Goal: Task Accomplishment & Management: Manage account settings

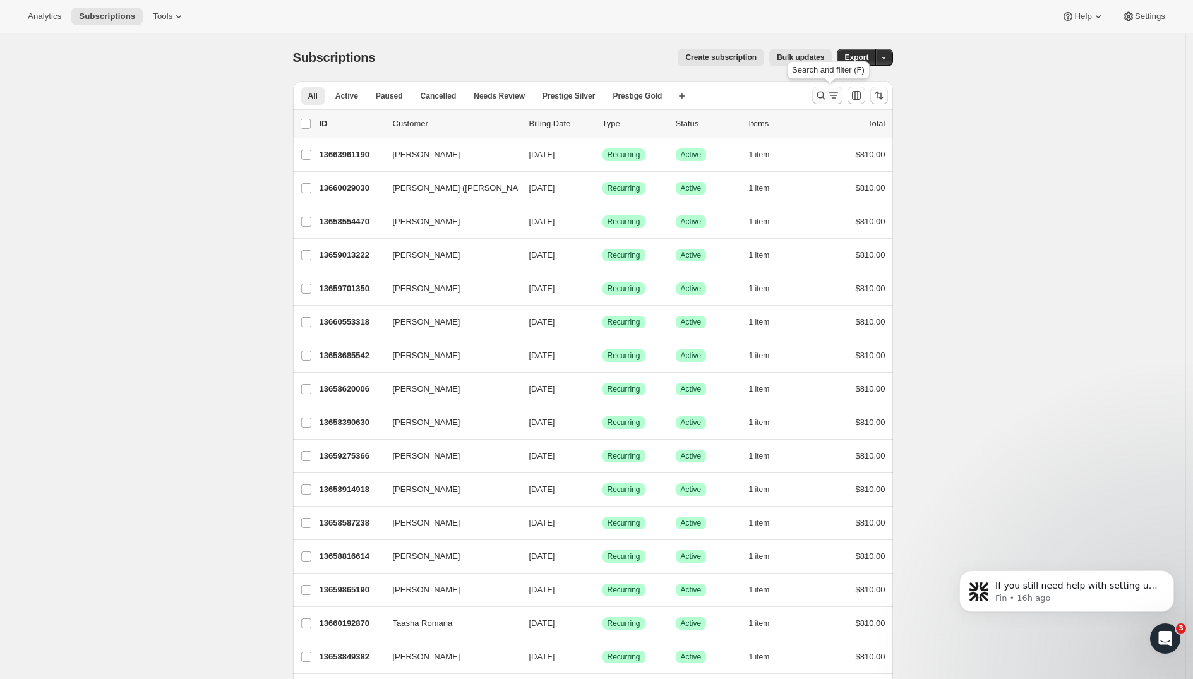
click at [827, 93] on icon "Search and filter results" at bounding box center [821, 95] width 13 height 13
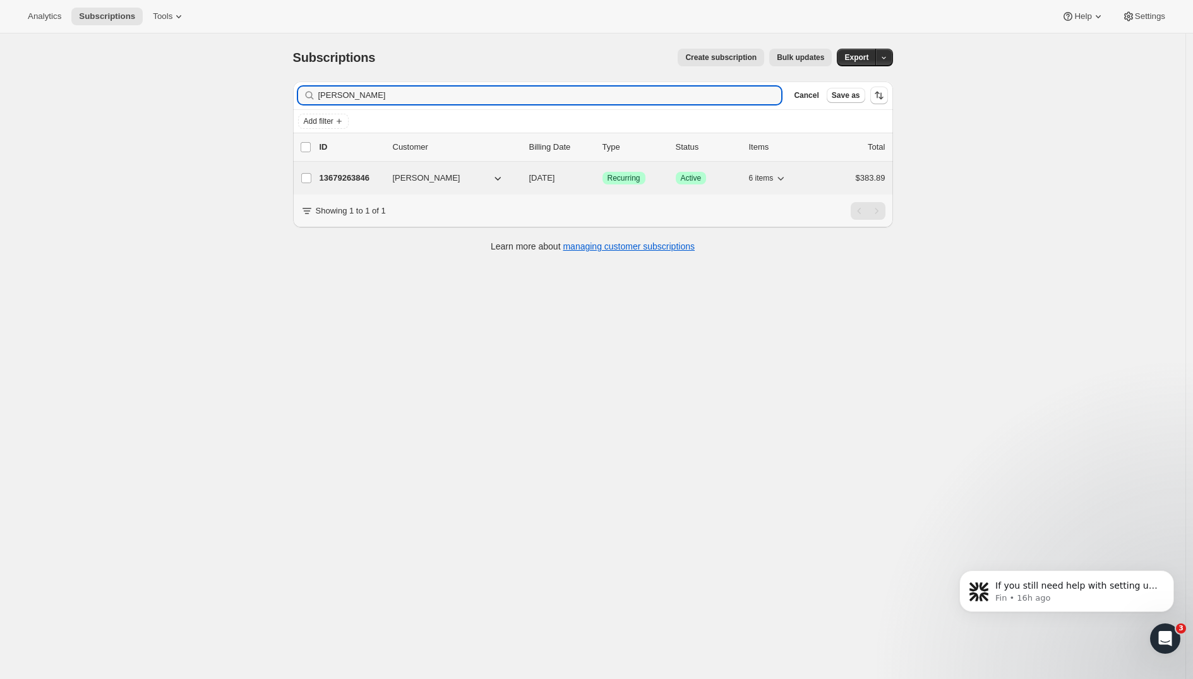
type input "[PERSON_NAME]"
click at [327, 172] on p "13679263846" at bounding box center [351, 178] width 63 height 13
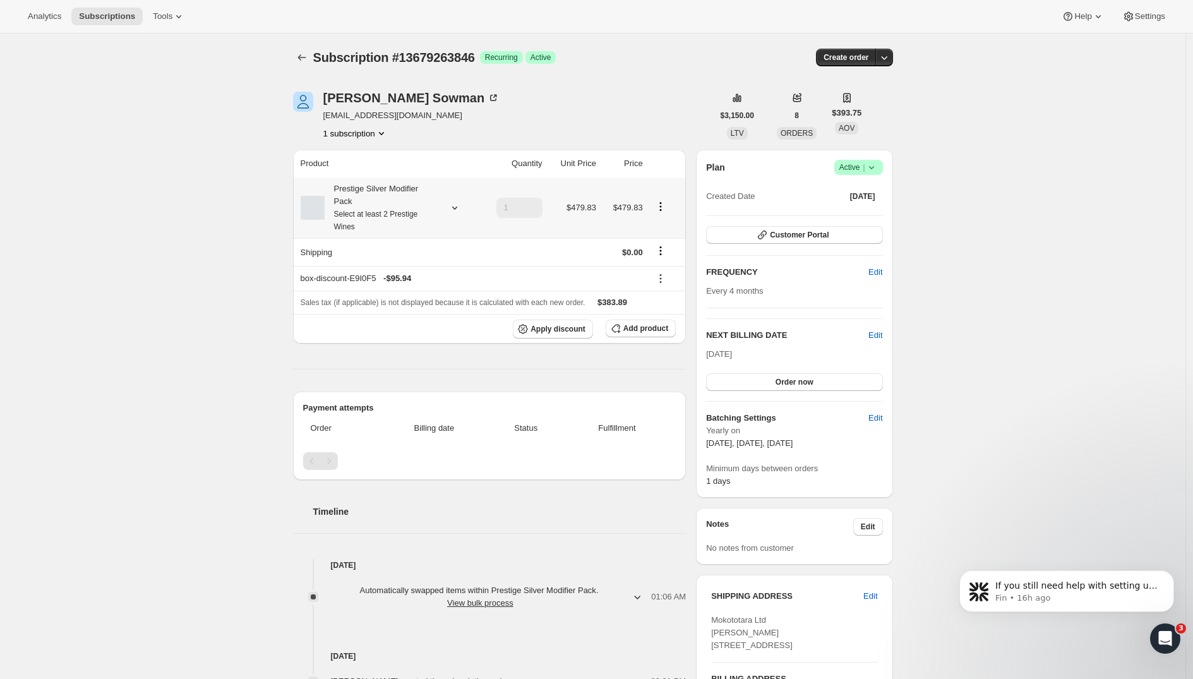
click at [455, 208] on icon at bounding box center [454, 207] width 13 height 13
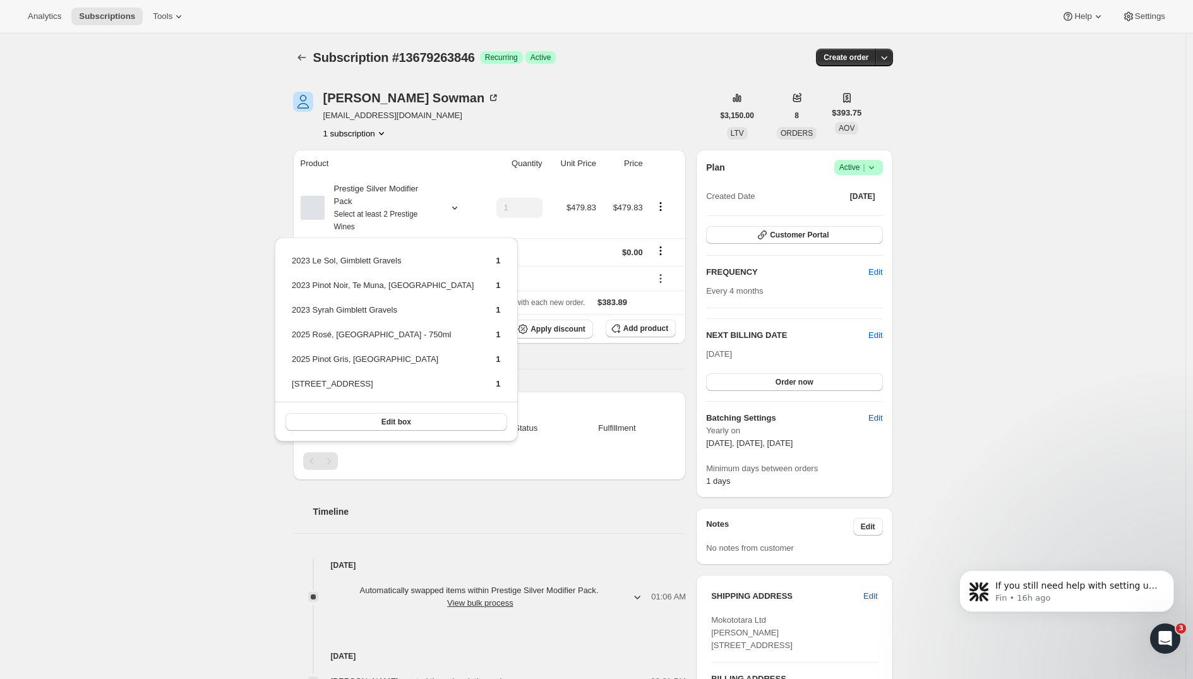
click at [166, 107] on div "Subscription #13679263846. This page is ready Subscription #13679263846 Success…" at bounding box center [592, 510] width 1185 height 955
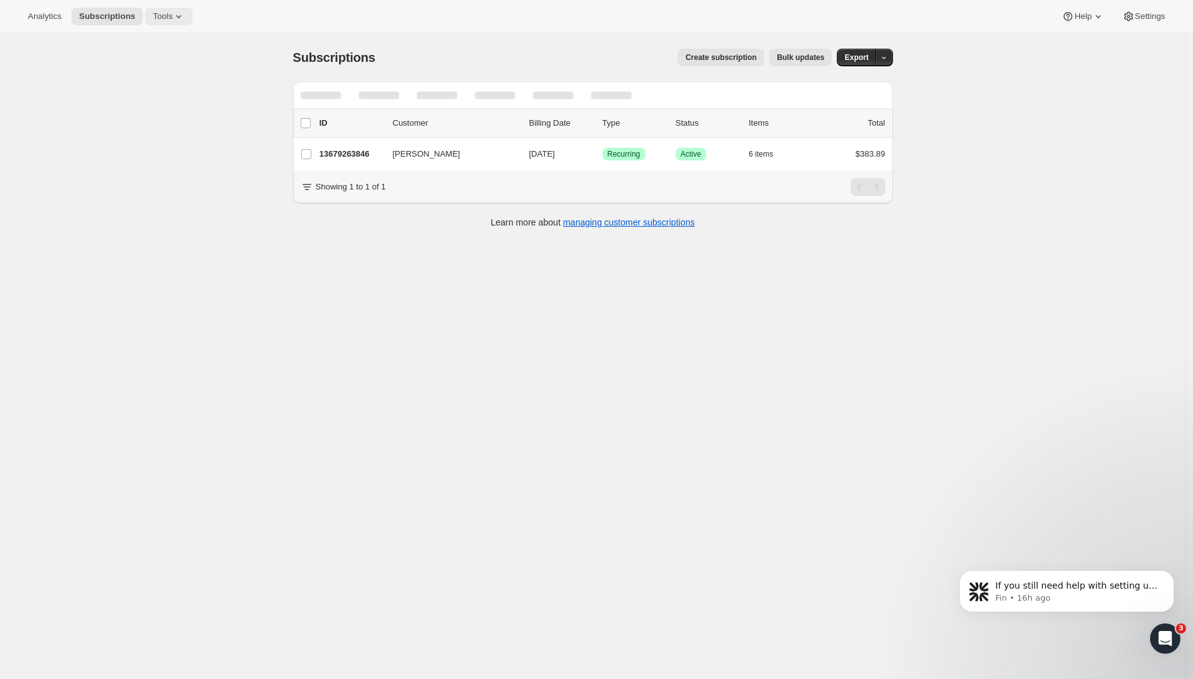
click at [157, 23] on button "Tools" at bounding box center [168, 17] width 47 height 18
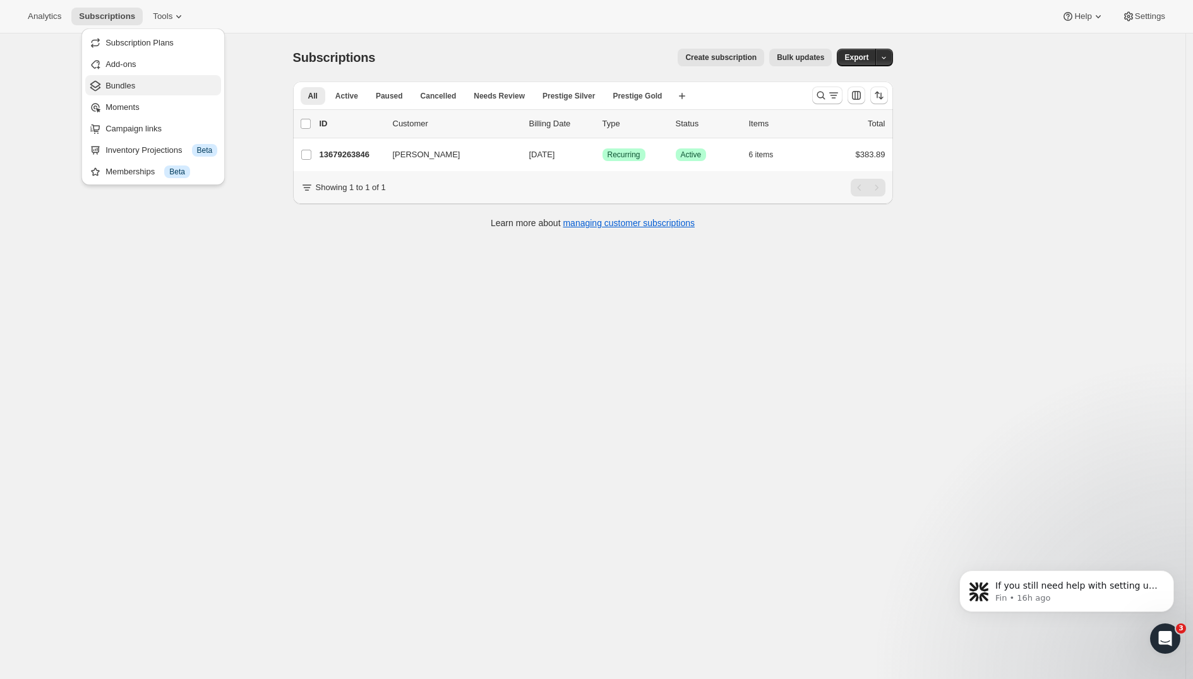
click at [135, 81] on span "Bundles" at bounding box center [120, 85] width 30 height 9
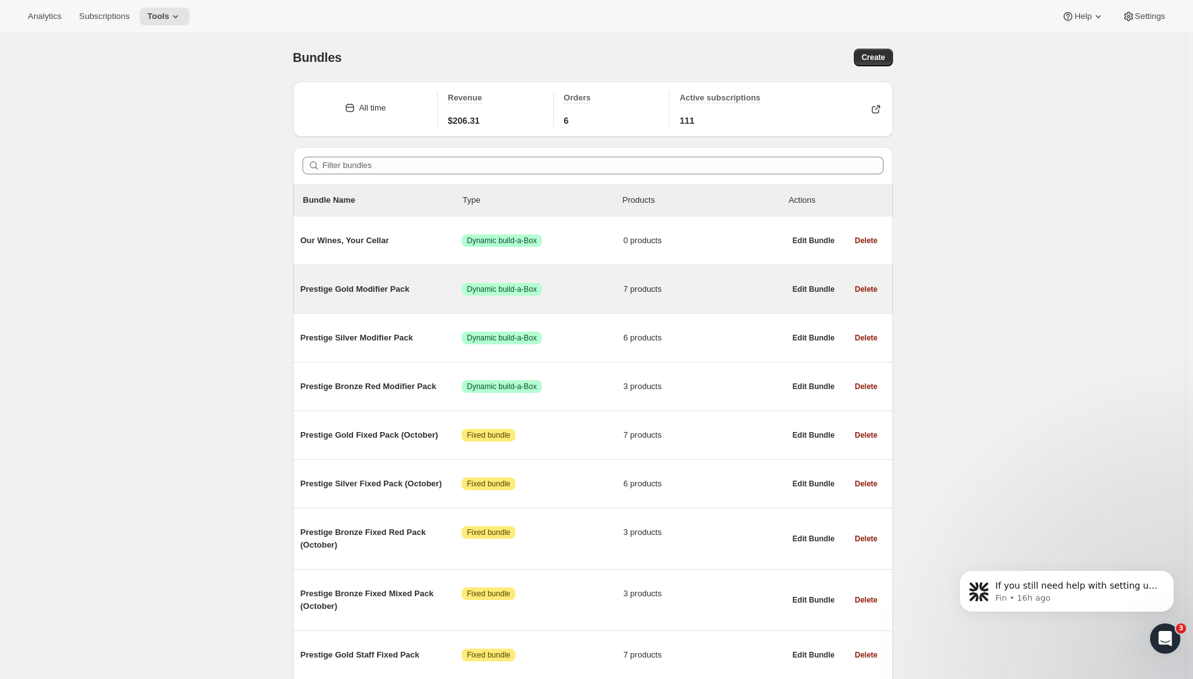
click at [385, 285] on span "Prestige Gold Modifier Pack" at bounding box center [382, 289] width 162 height 13
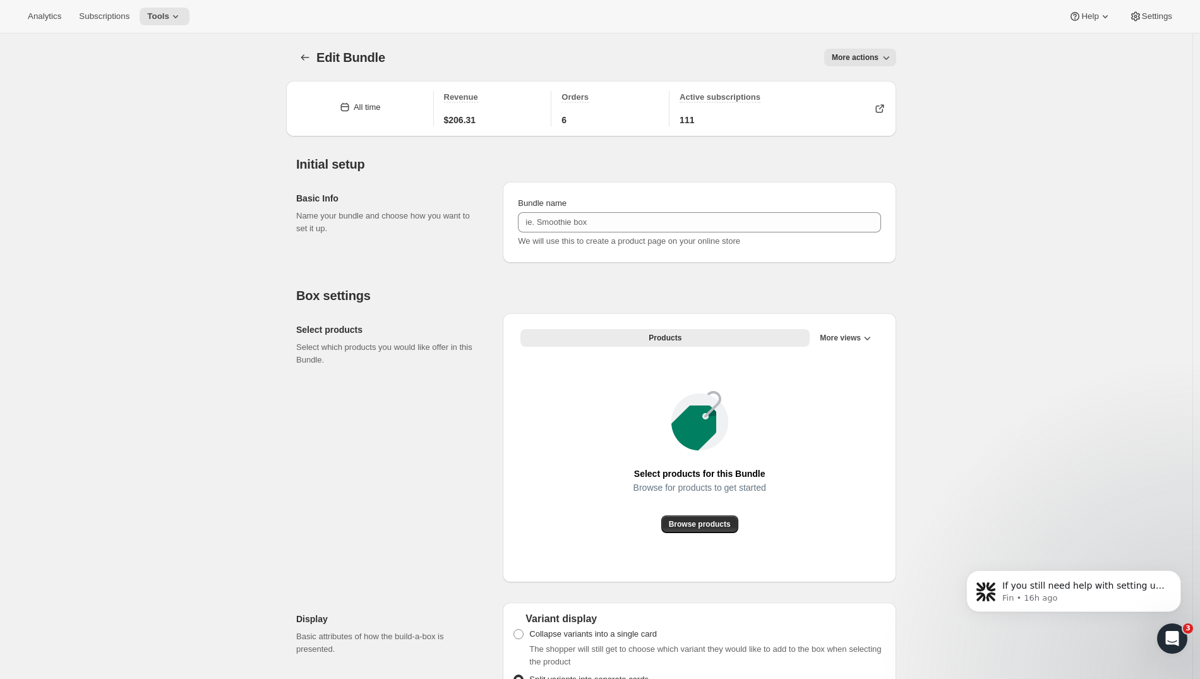
type input "Prestige Gold Modifier Pack"
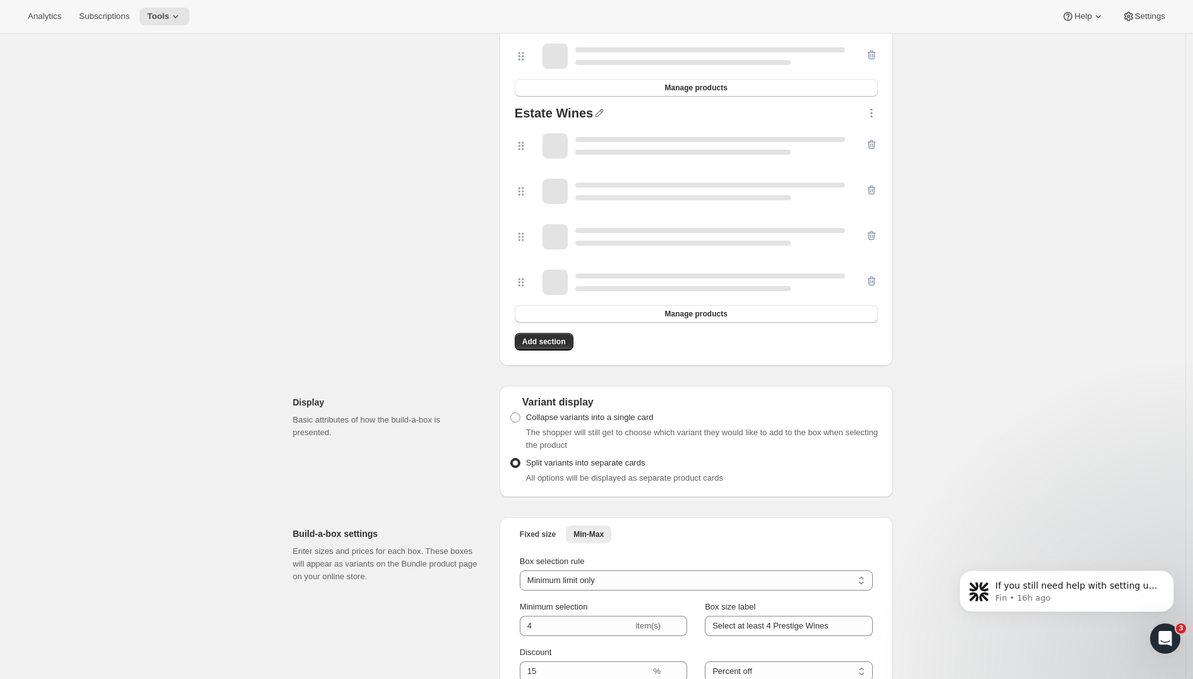
scroll to position [587, 0]
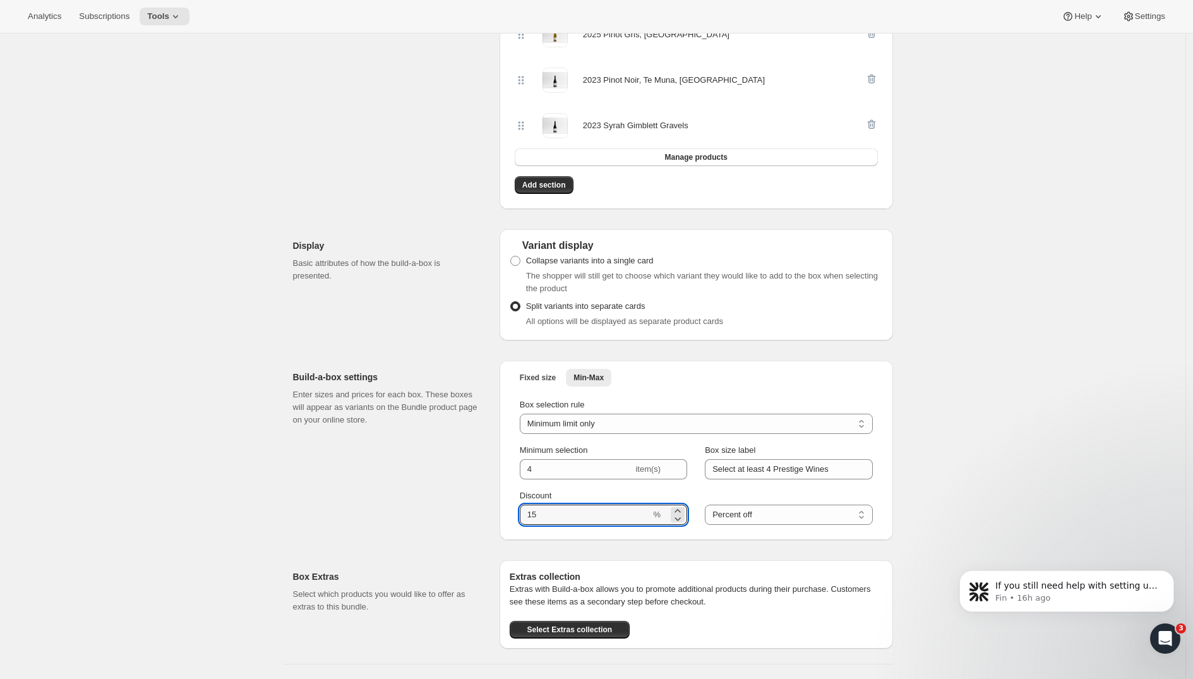
drag, startPoint x: 555, startPoint y: 518, endPoint x: 497, endPoint y: 516, distance: 58.2
click at [497, 516] on div "Build-a-box settings Enter sizes and prices for each box. These boxes will appe…" at bounding box center [593, 445] width 600 height 189
type input "2"
click at [1021, 411] on div "Edit Bundle. This page is ready Edit Bundle Analytics Open Build-a-box More act…" at bounding box center [592, 271] width 1185 height 1648
click at [586, 503] on div "Discount %" at bounding box center [603, 506] width 167 height 35
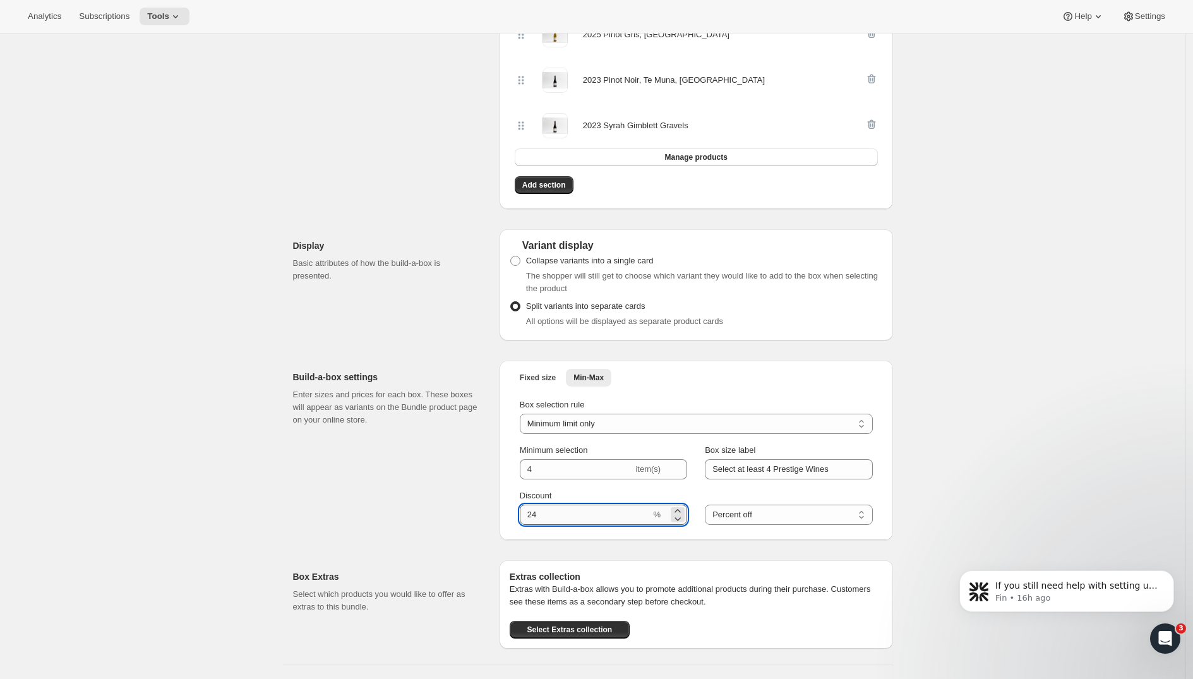
click at [584, 507] on input "Discount" at bounding box center [585, 515] width 131 height 20
click at [578, 515] on input "Discount" at bounding box center [585, 515] width 131 height 20
click at [998, 428] on div "Edit Bundle. This page is ready Edit Bundle Analytics Open Build-a-box More act…" at bounding box center [592, 271] width 1185 height 1648
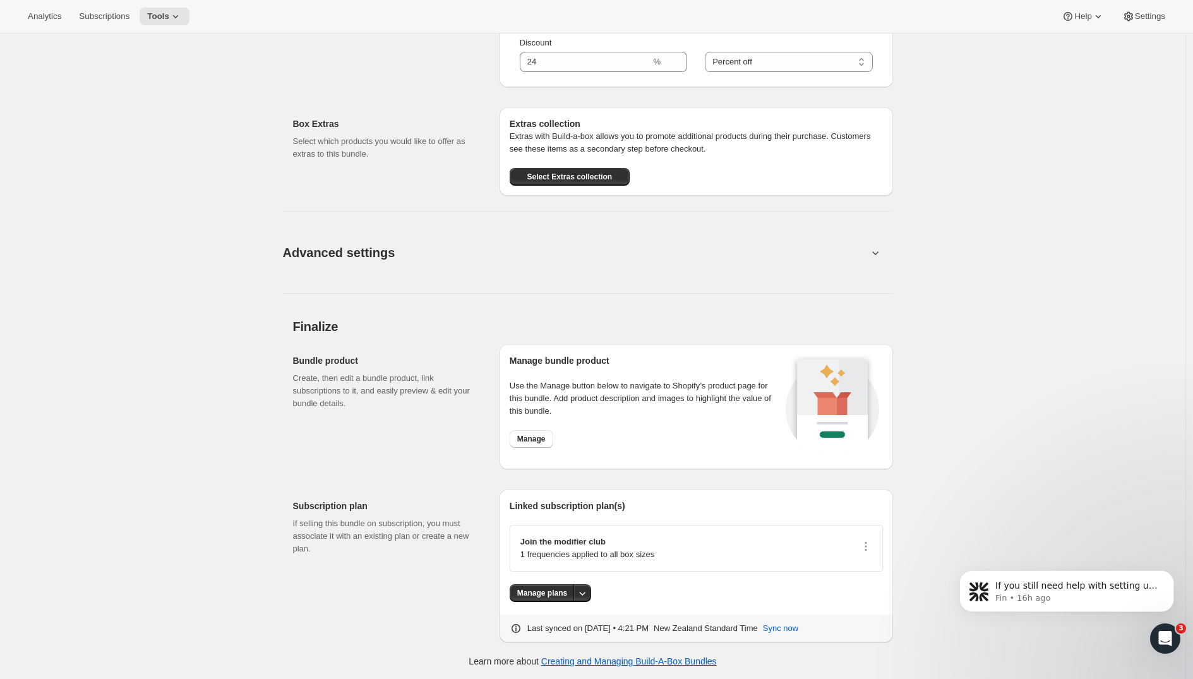
scroll to position [635, 0]
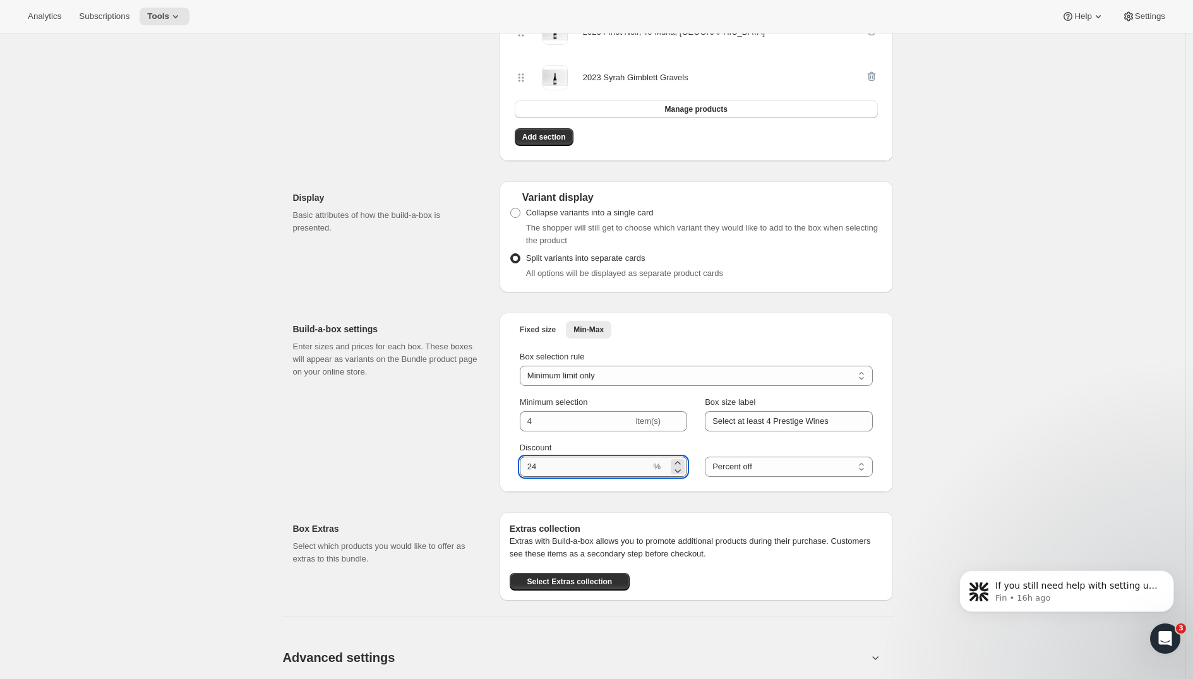
click at [551, 468] on input "Discount" at bounding box center [585, 467] width 131 height 20
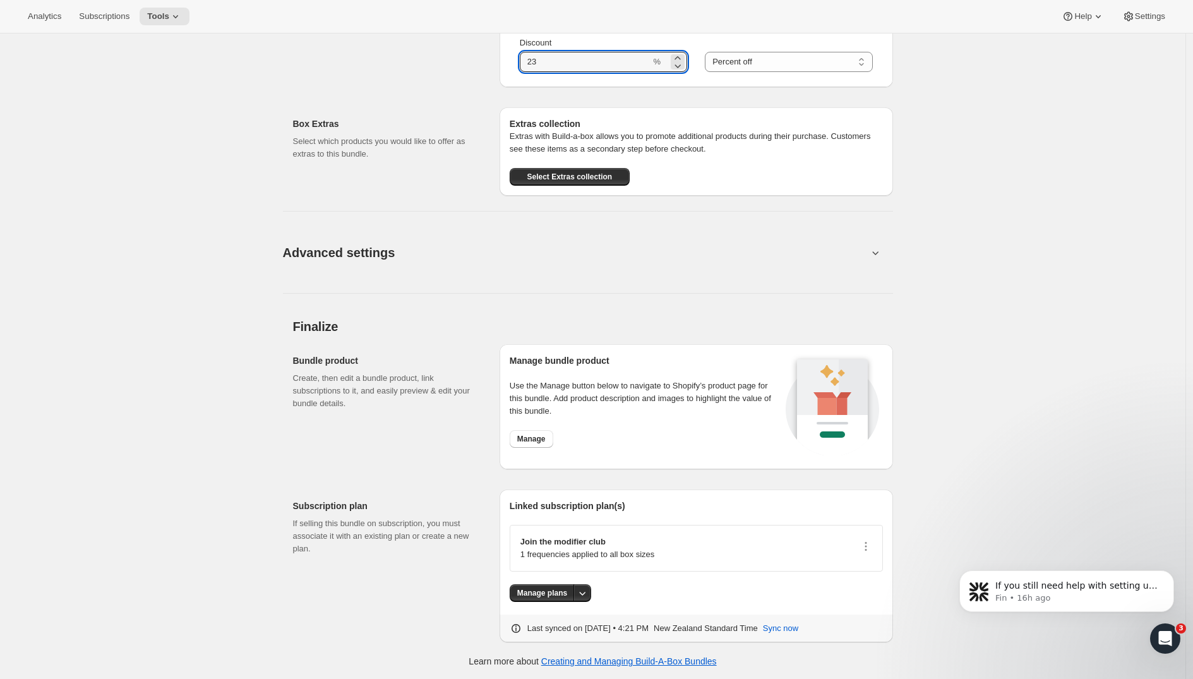
scroll to position [798, 0]
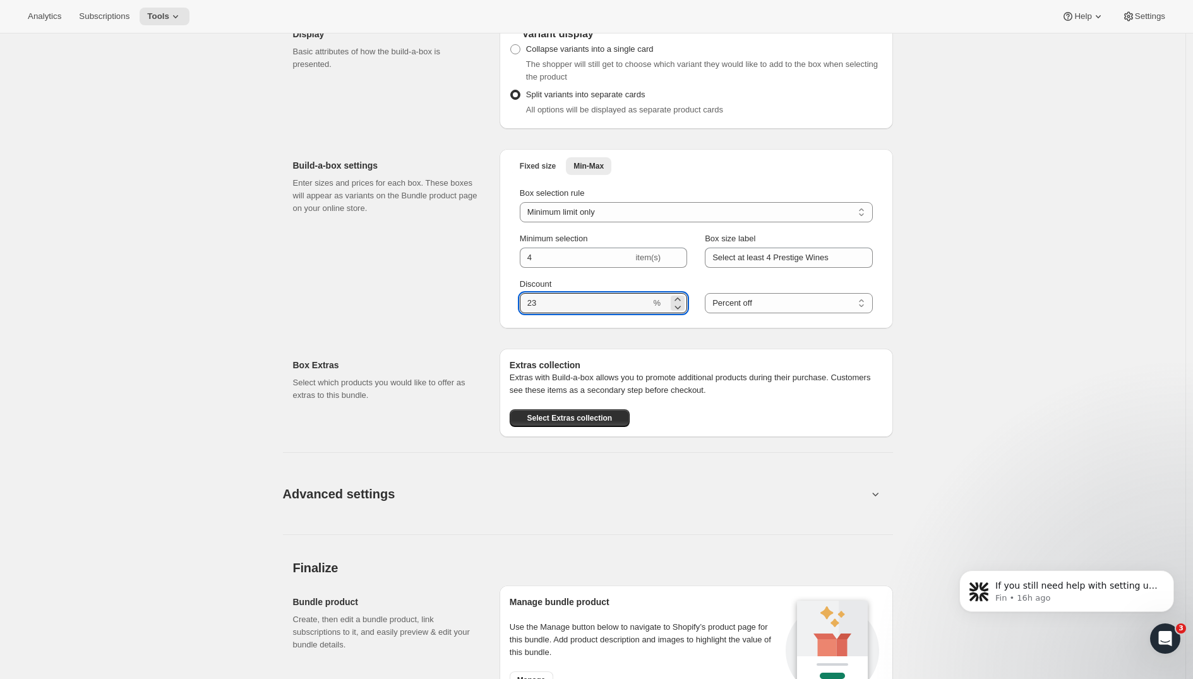
type input "23"
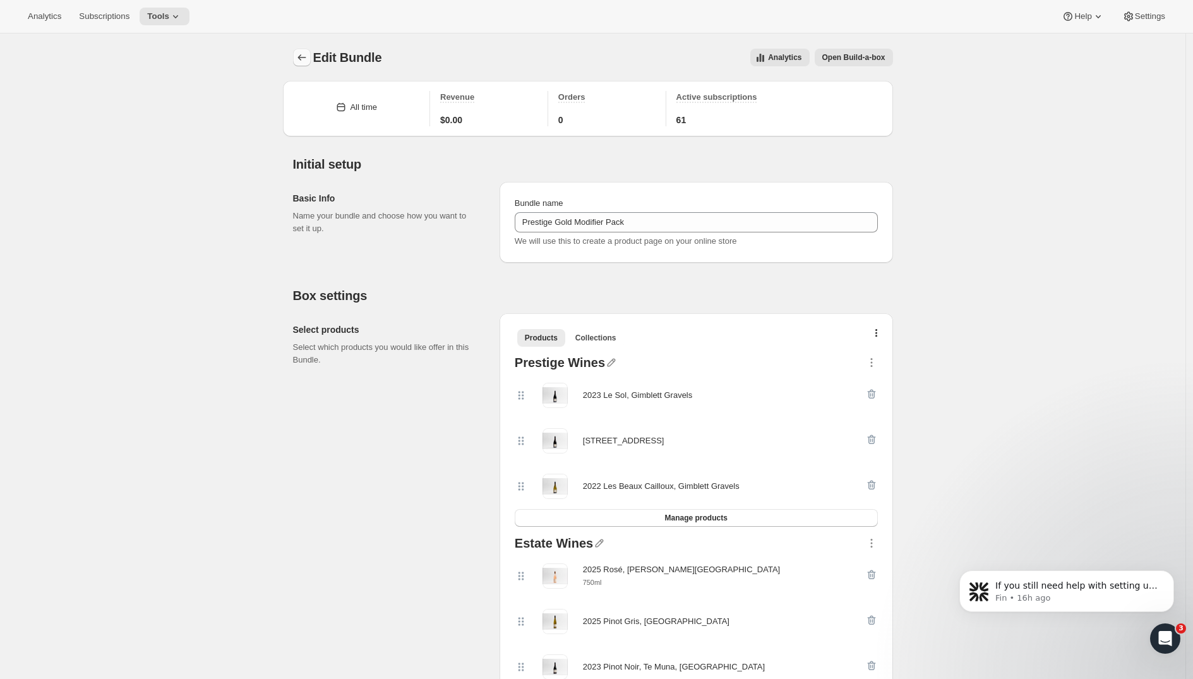
click at [304, 57] on icon "Bundles" at bounding box center [302, 57] width 13 height 13
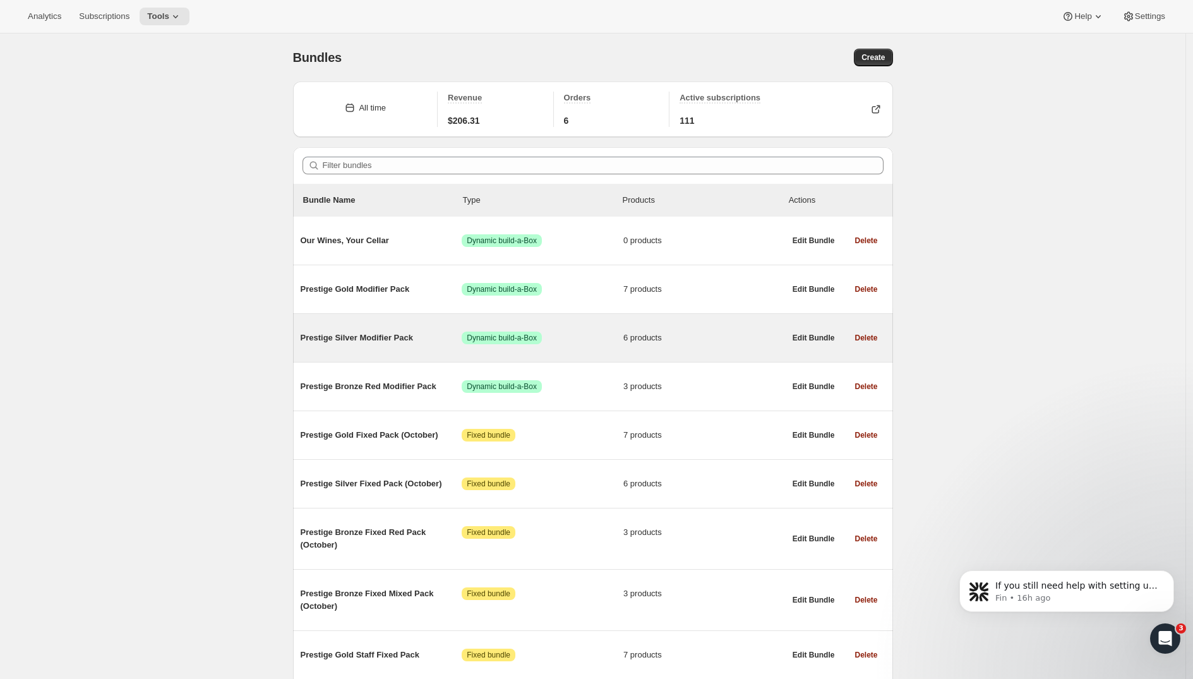
click at [381, 346] on div "Prestige Silver Modifier Pack Success Dynamic build-a-Box 6 products" at bounding box center [543, 337] width 484 height 33
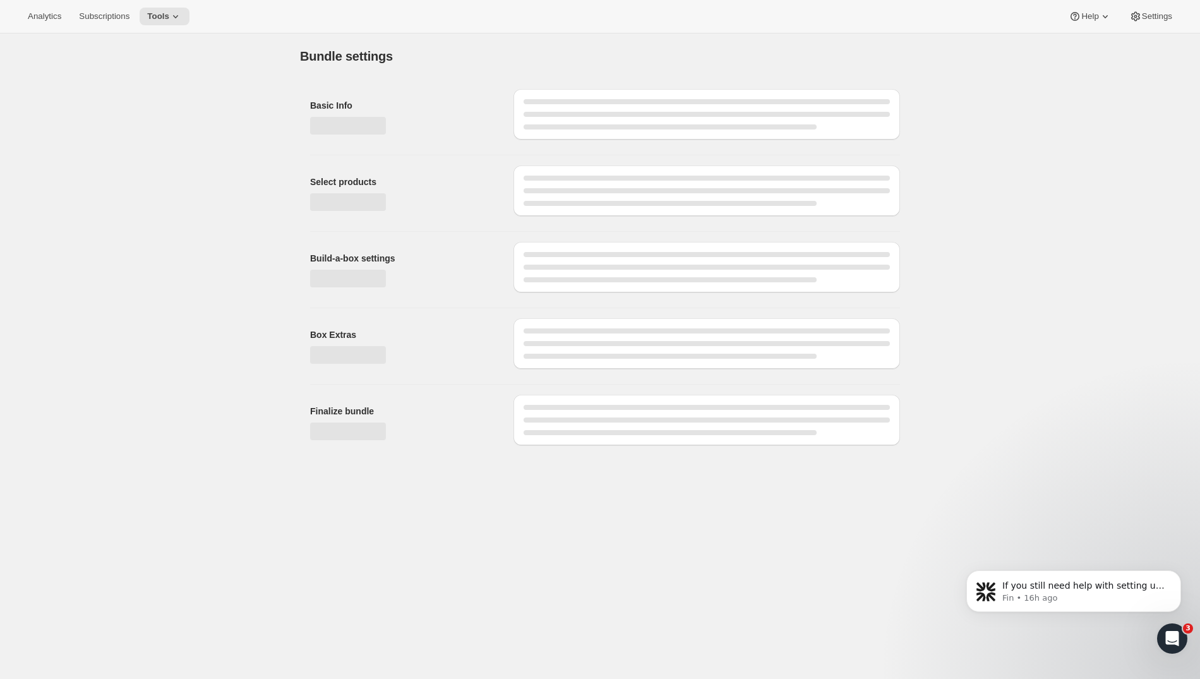
type input "Prestige Silver Modifier Pack"
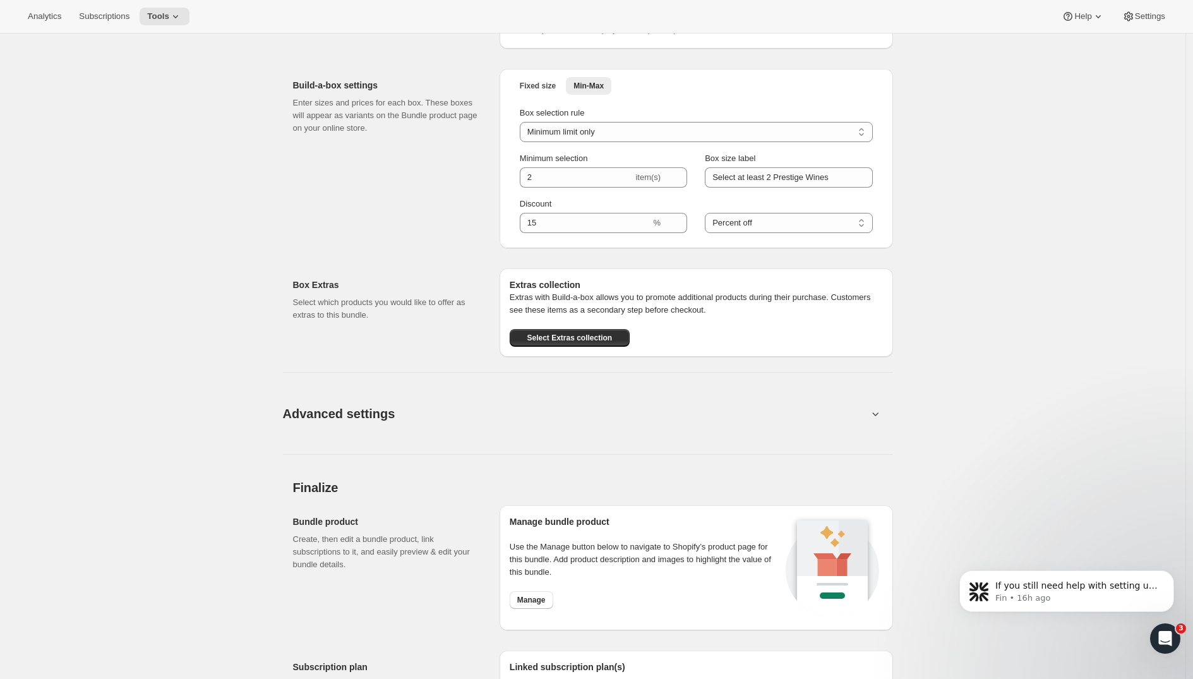
scroll to position [836, 0]
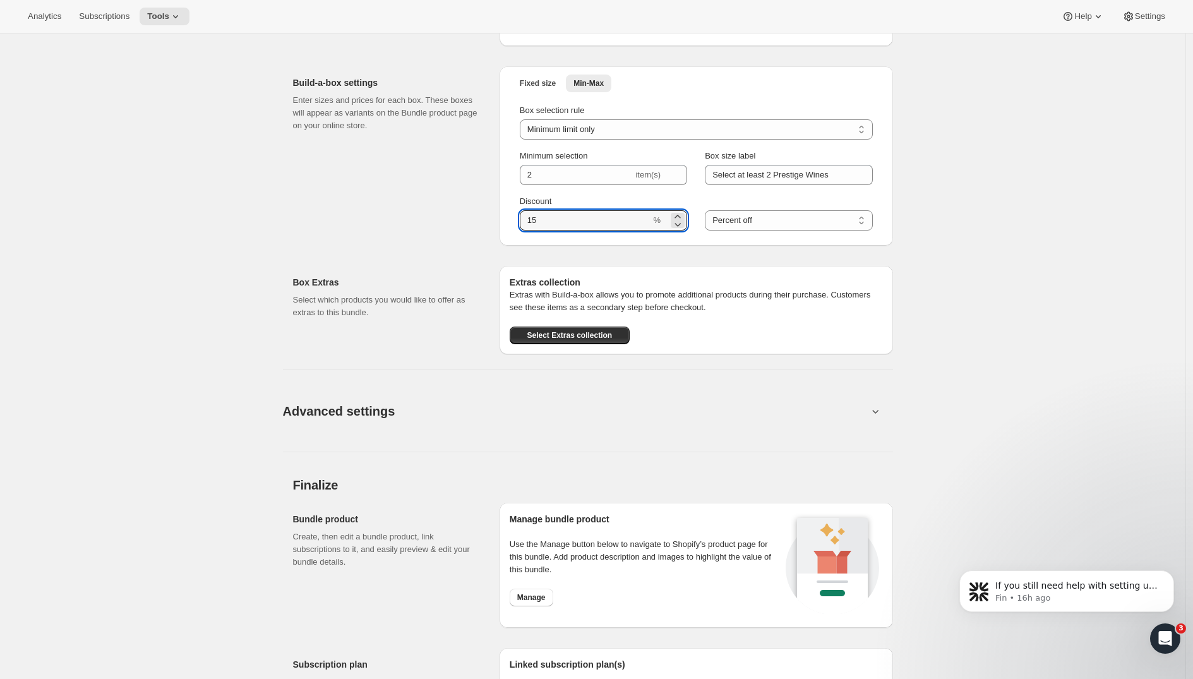
drag, startPoint x: 565, startPoint y: 223, endPoint x: 486, endPoint y: 220, distance: 79.0
click at [486, 220] on div "Build-a-box settings Enter sizes and prices for each box. These boxes will appe…" at bounding box center [593, 150] width 600 height 189
type input "23"
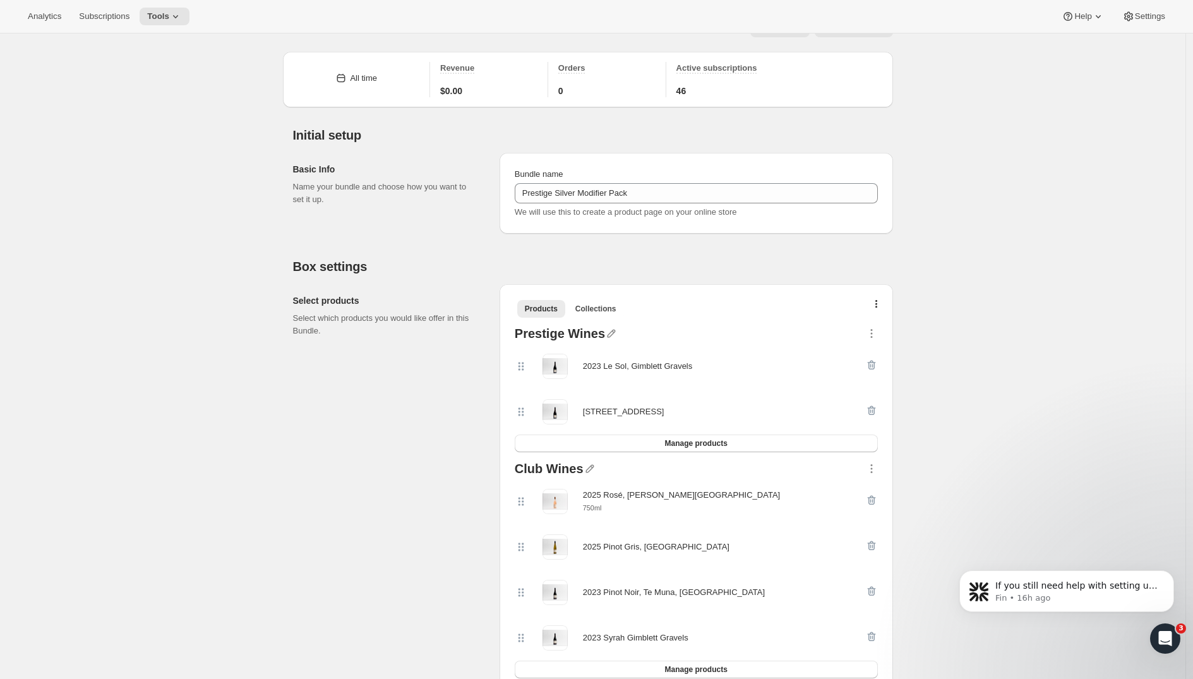
scroll to position [205, 0]
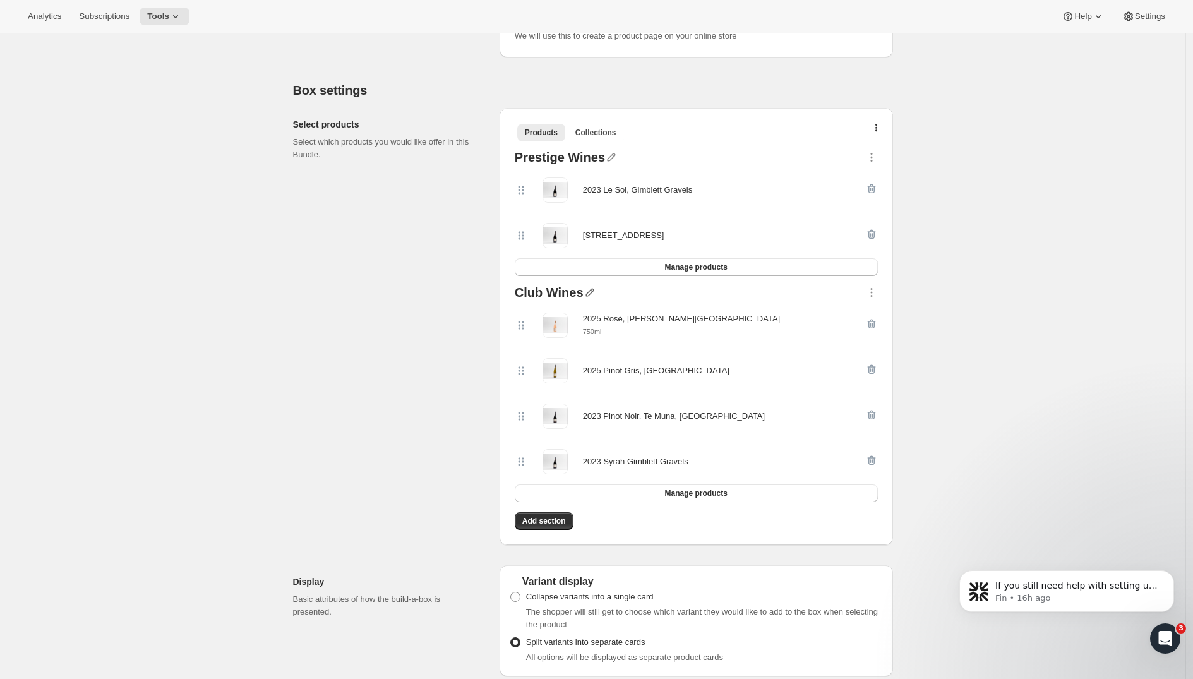
click at [592, 290] on icon "button" at bounding box center [590, 292] width 13 height 13
drag, startPoint x: 433, startPoint y: 307, endPoint x: 445, endPoint y: 303, distance: 12.8
click at [433, 307] on div "Select products Select which products you would like offer in this Bundle." at bounding box center [391, 326] width 196 height 437
click at [584, 289] on div "Club Wines" at bounding box center [696, 294] width 363 height 16
click at [592, 294] on icon "button" at bounding box center [590, 292] width 13 height 13
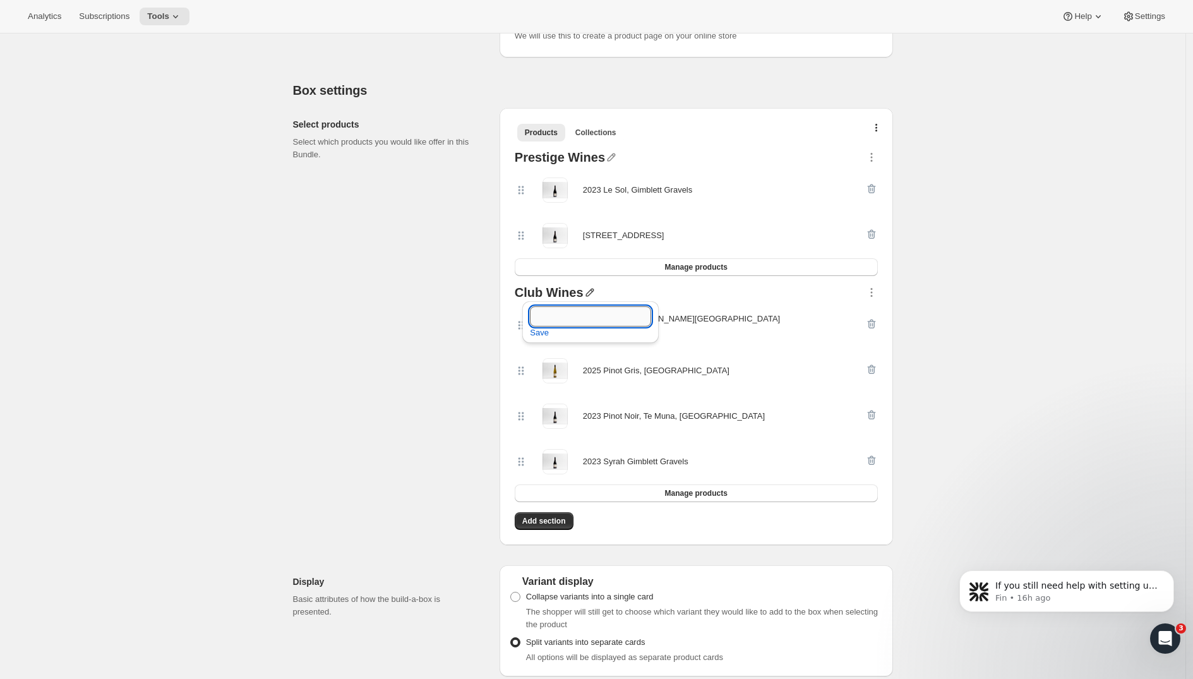
click at [567, 313] on input "text" at bounding box center [590, 316] width 121 height 20
type input "Estate Wines"
click at [539, 335] on span "Save" at bounding box center [539, 333] width 19 height 13
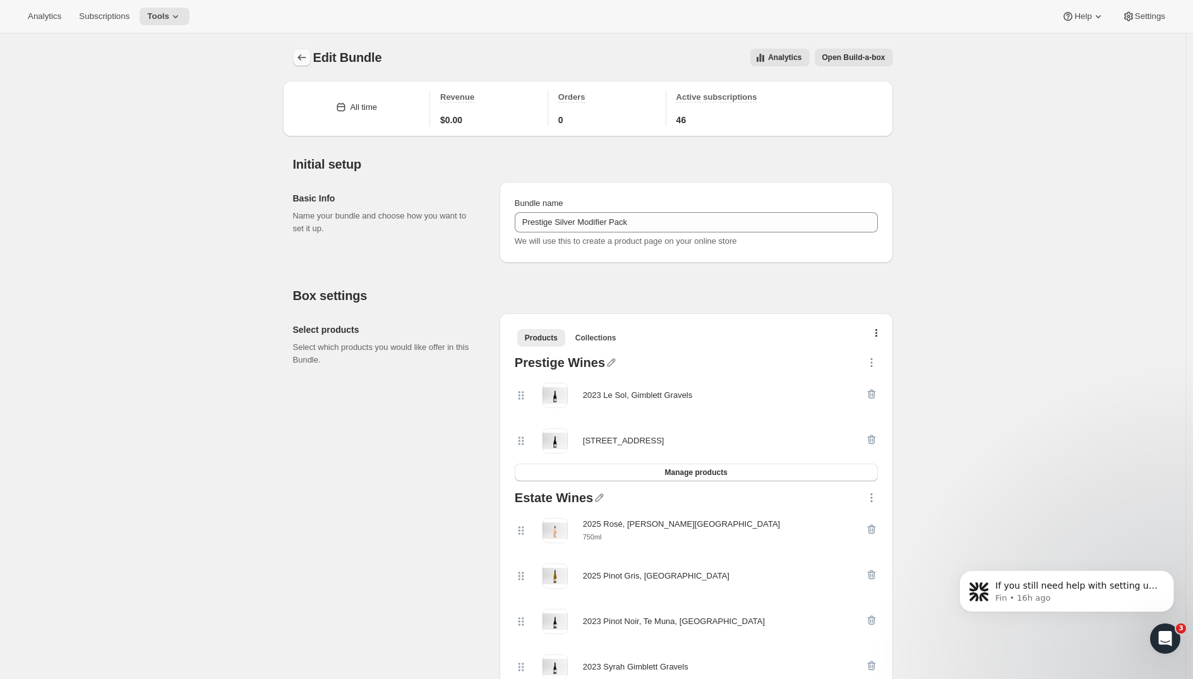
click at [304, 56] on icon "Bundles" at bounding box center [302, 57] width 13 height 13
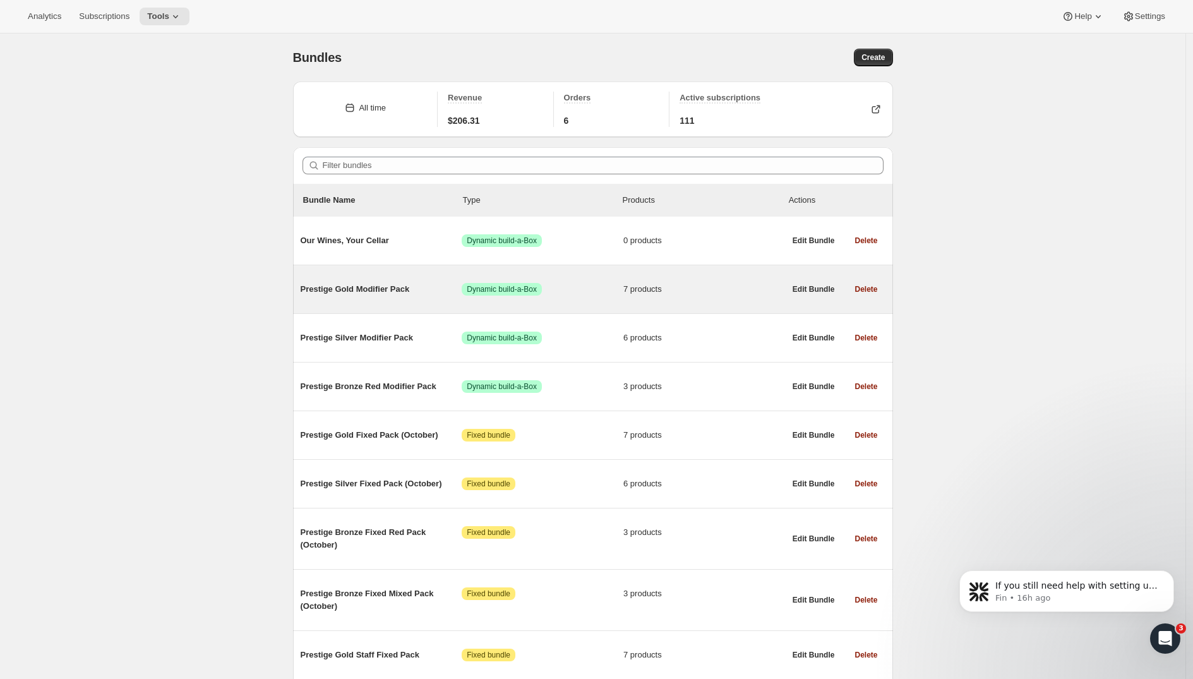
click at [388, 278] on div "Prestige Gold Modifier Pack Success Dynamic build-a-Box 7 products" at bounding box center [543, 289] width 484 height 33
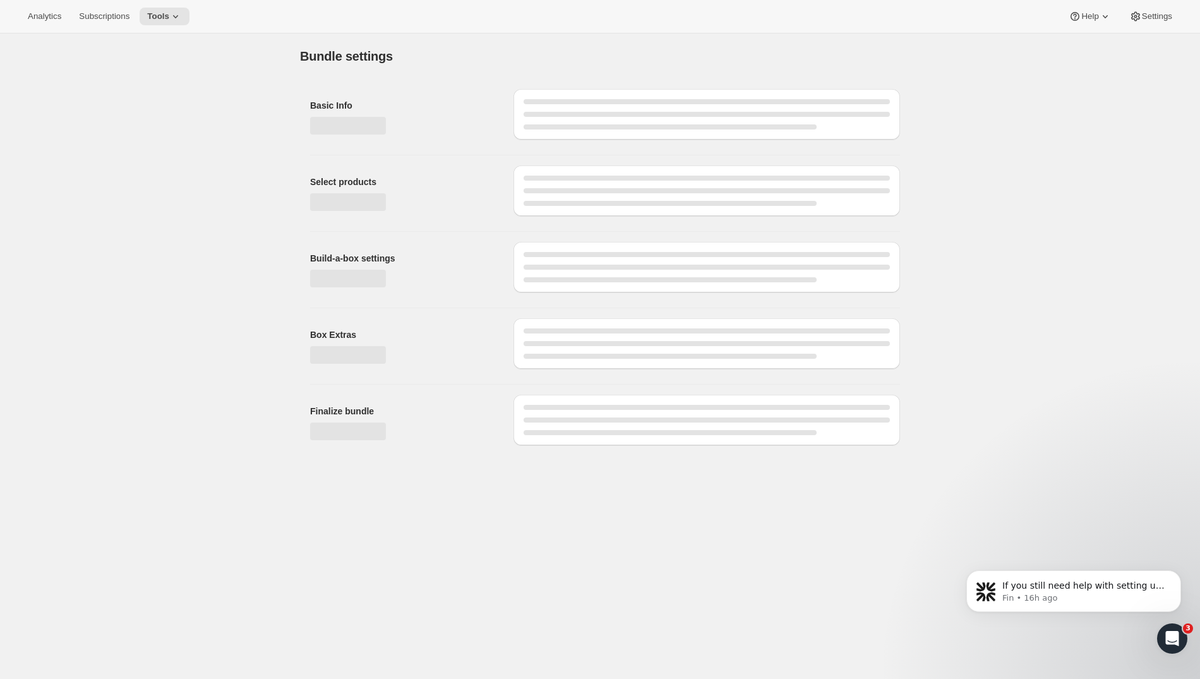
type input "Prestige Gold Modifier Pack"
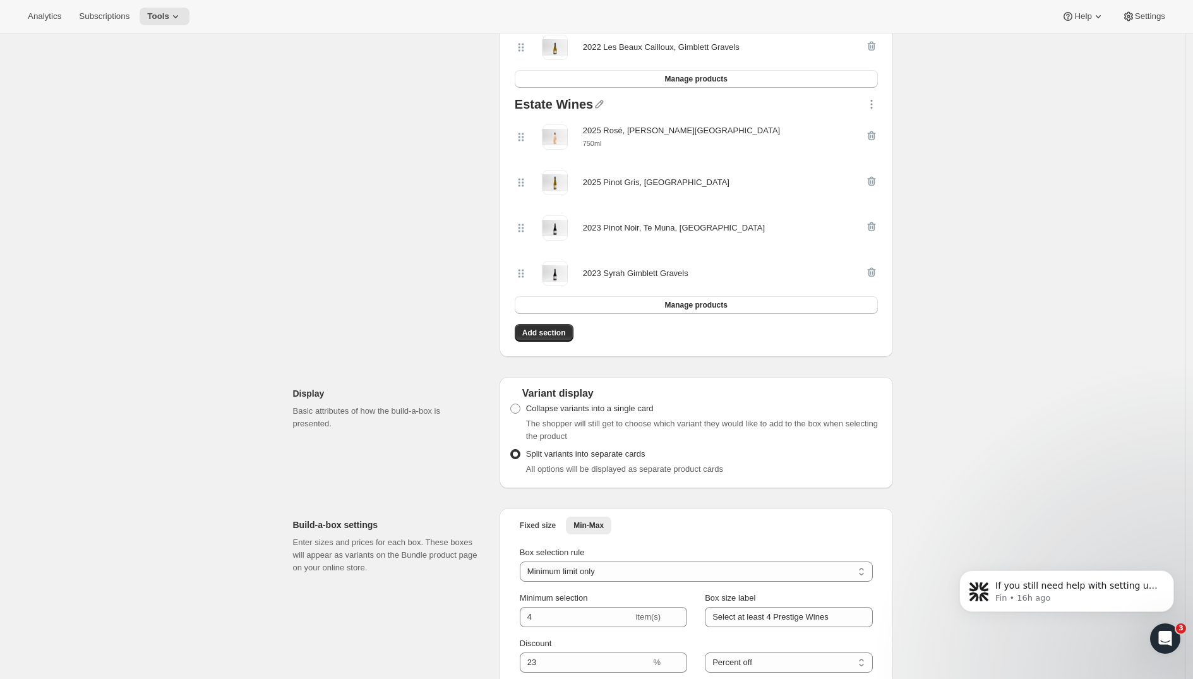
scroll to position [3, 0]
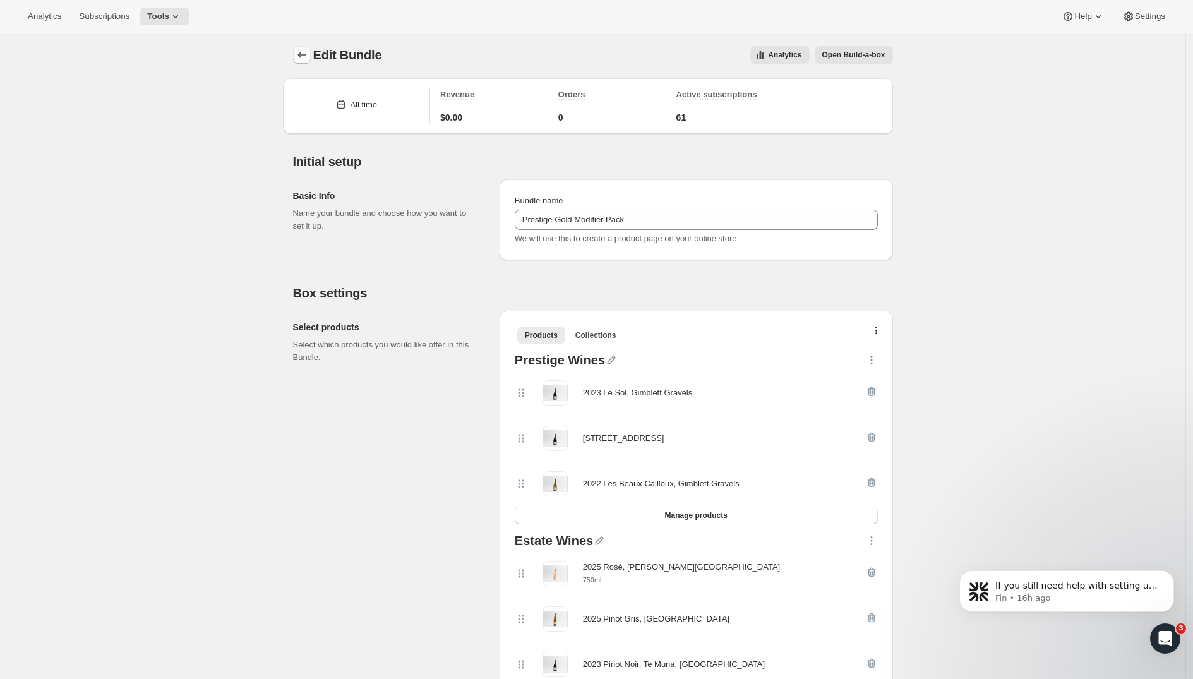
click at [303, 56] on icon "Bundles" at bounding box center [301, 55] width 8 height 6
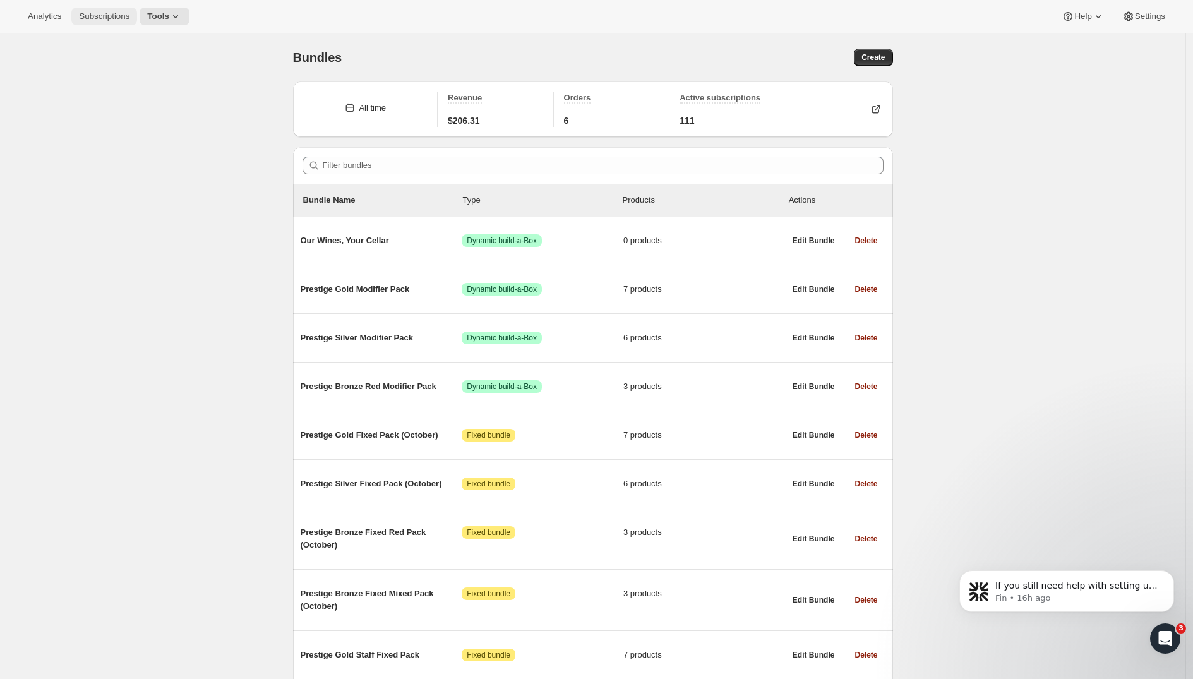
click at [99, 18] on span "Subscriptions" at bounding box center [104, 16] width 51 height 10
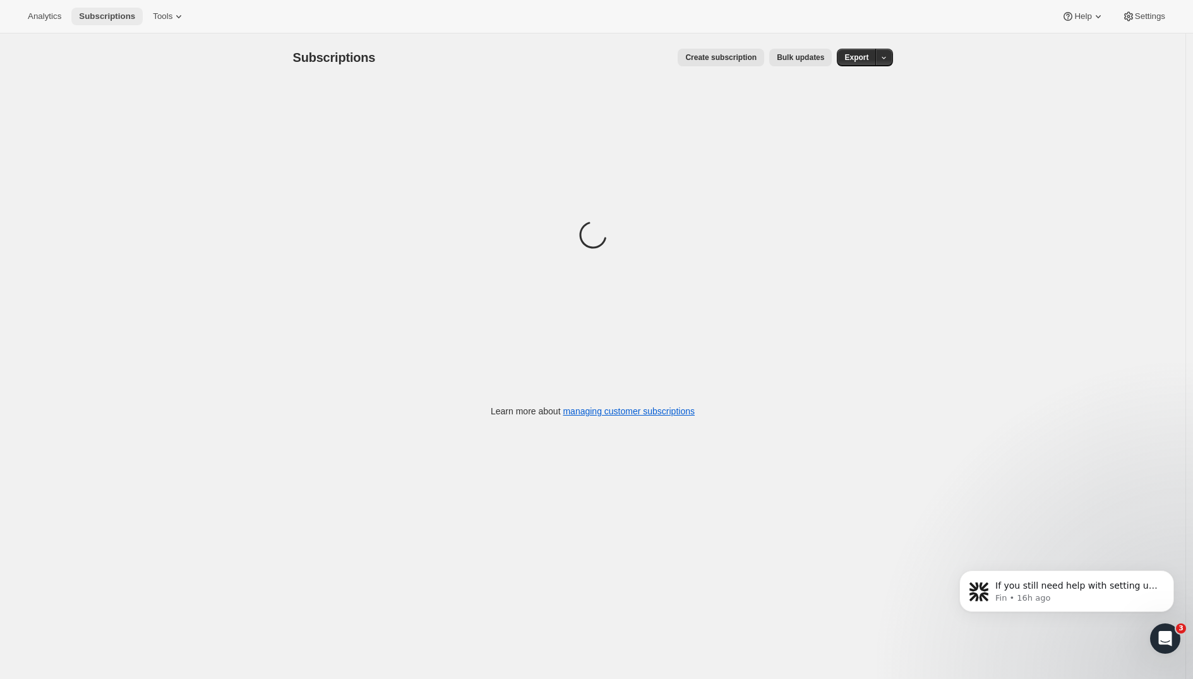
click at [99, 18] on span "Subscriptions" at bounding box center [107, 16] width 56 height 10
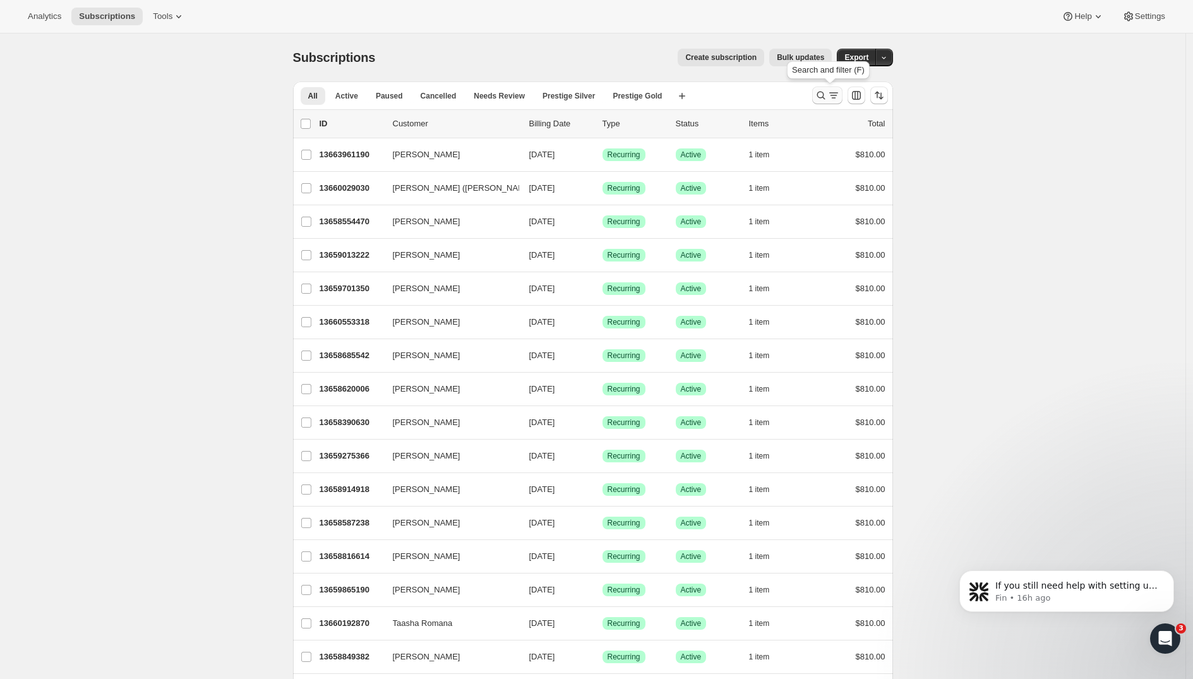
click at [825, 97] on icon "Search and filter results" at bounding box center [821, 95] width 13 height 13
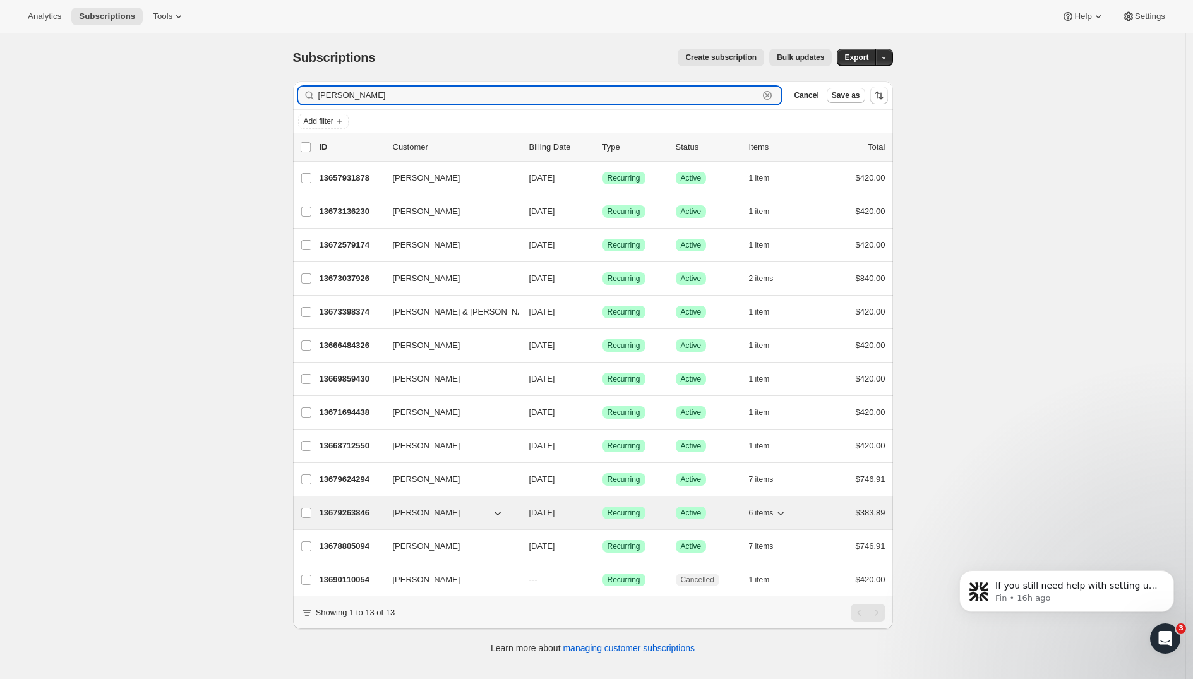
type input "[PERSON_NAME]"
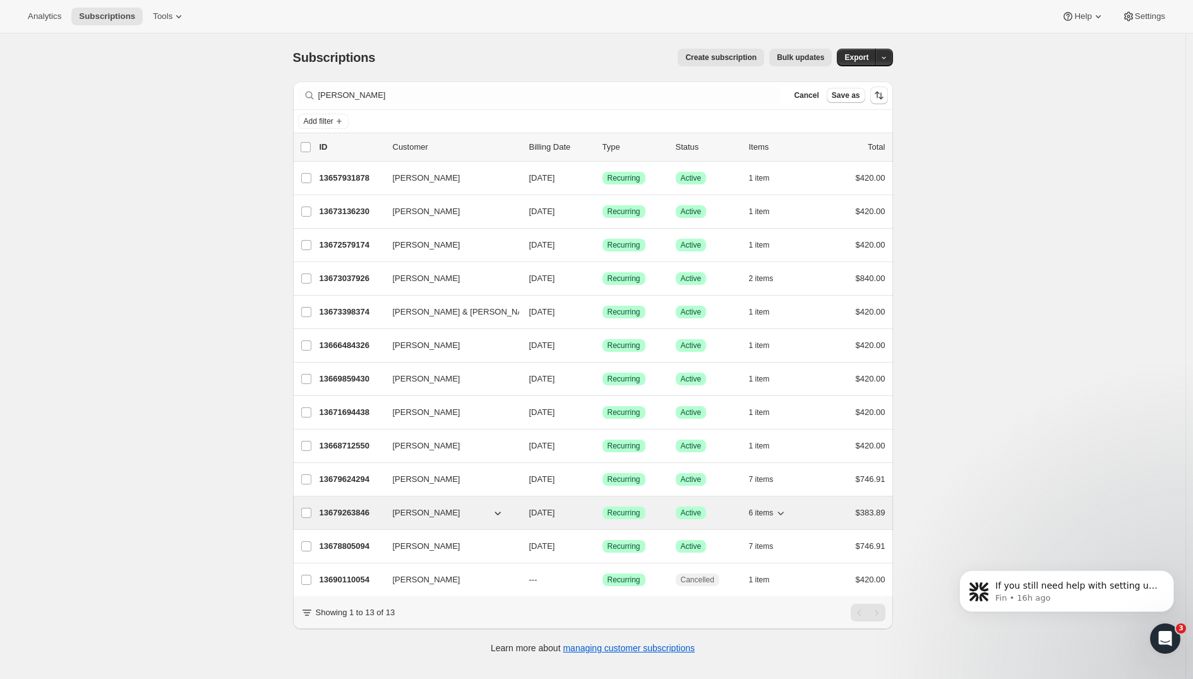
click at [352, 511] on p "13679263846" at bounding box center [351, 512] width 63 height 13
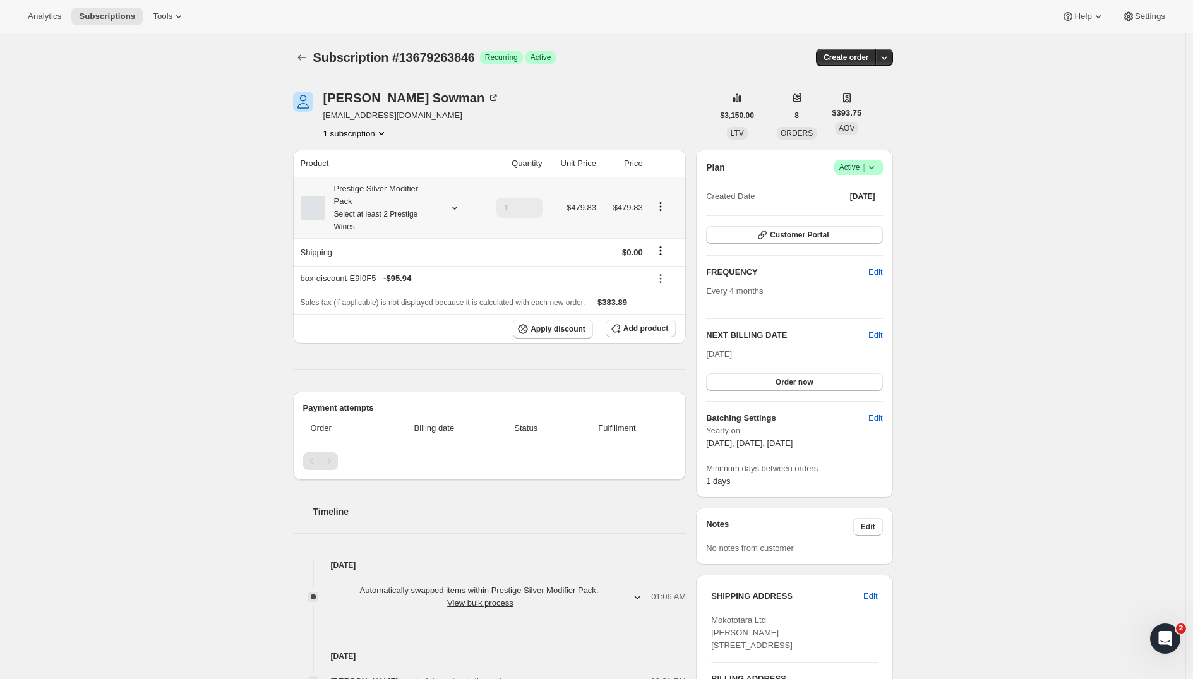
click at [661, 209] on icon "Product actions" at bounding box center [660, 206] width 13 height 13
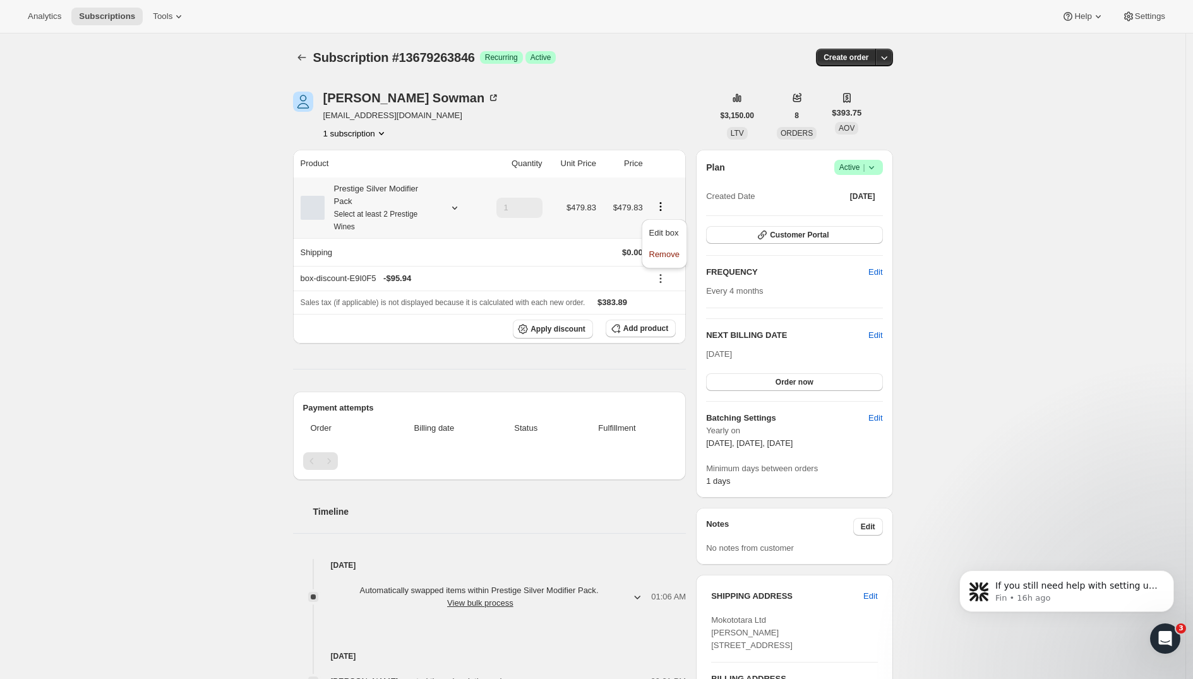
click at [482, 224] on td "1" at bounding box center [512, 207] width 67 height 61
click at [457, 210] on icon at bounding box center [454, 208] width 5 height 3
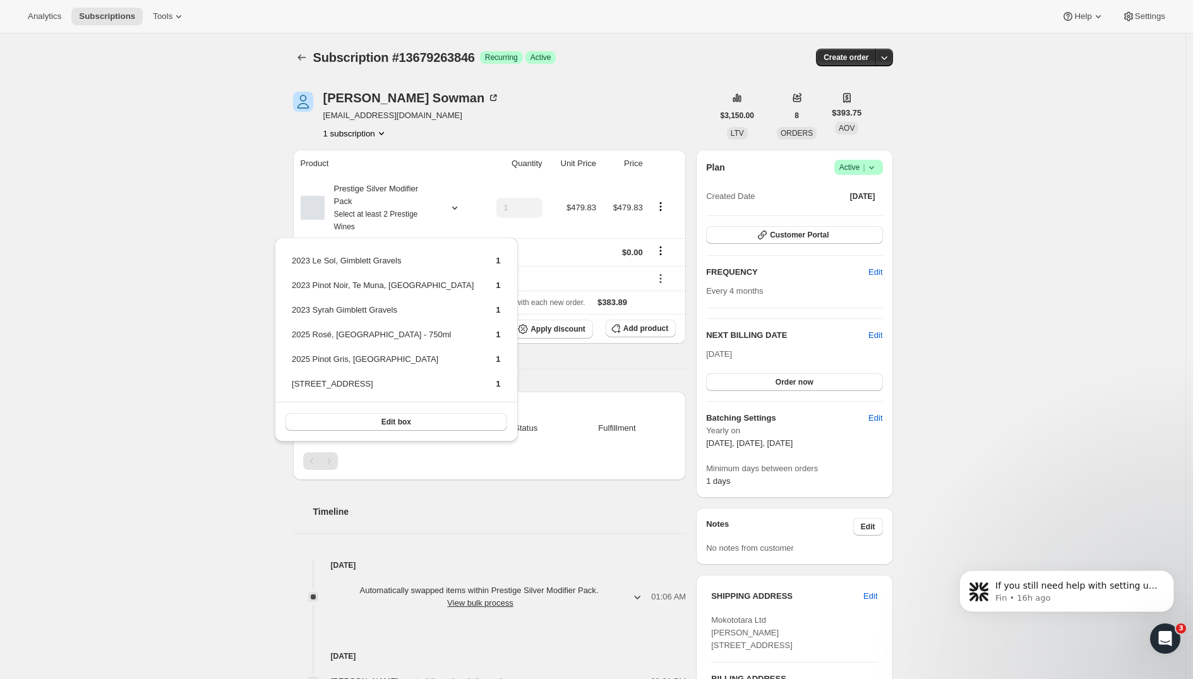
click at [270, 232] on div "Subscription #13679263846. This page is ready Subscription #13679263846 Success…" at bounding box center [592, 510] width 1185 height 955
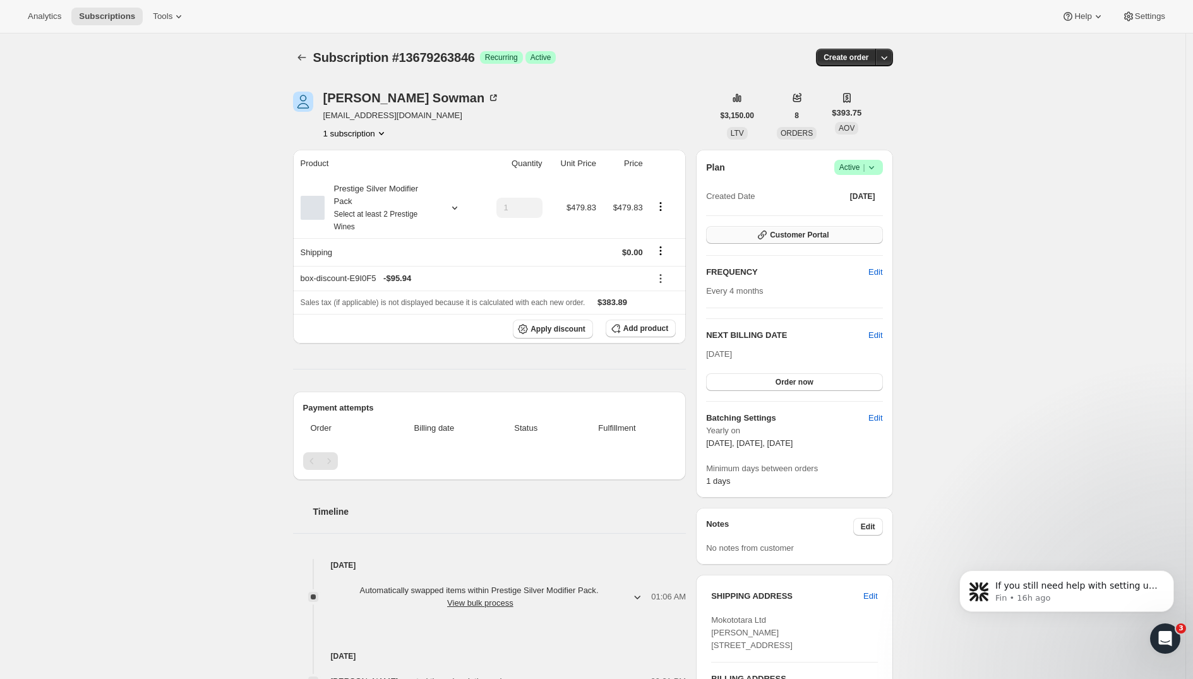
click at [803, 230] on button "Customer Portal" at bounding box center [794, 235] width 176 height 18
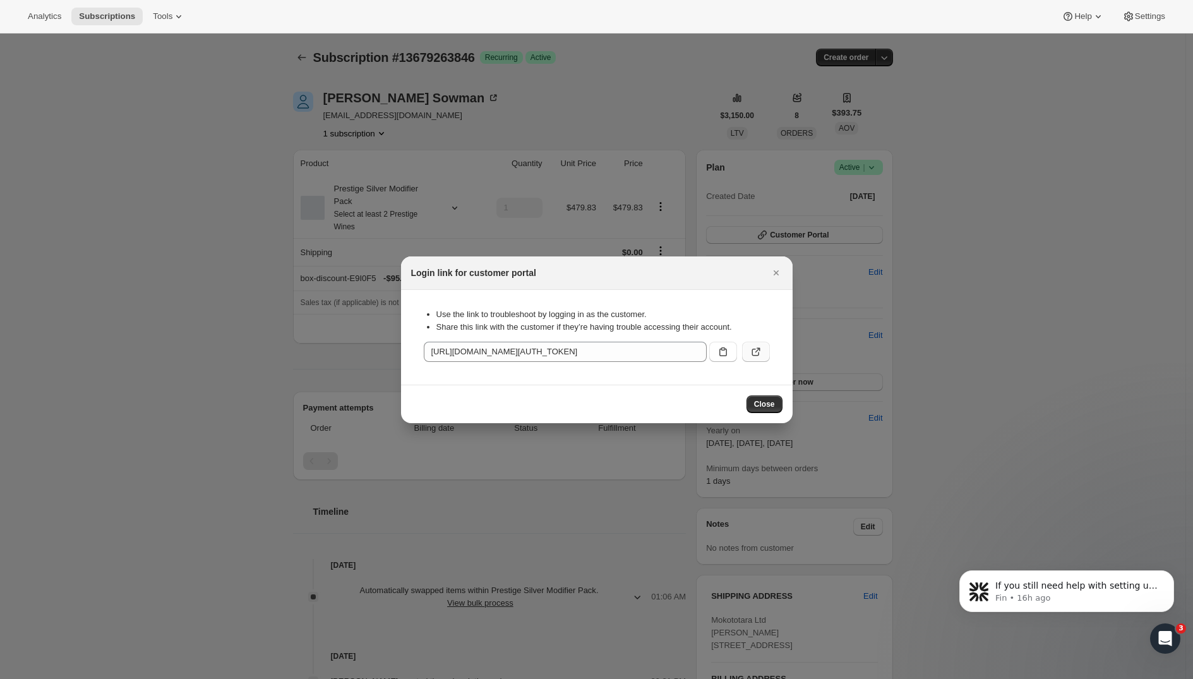
click at [757, 352] on icon ":r1j:" at bounding box center [756, 351] width 13 height 13
click at [772, 271] on icon "Close" at bounding box center [776, 273] width 13 height 13
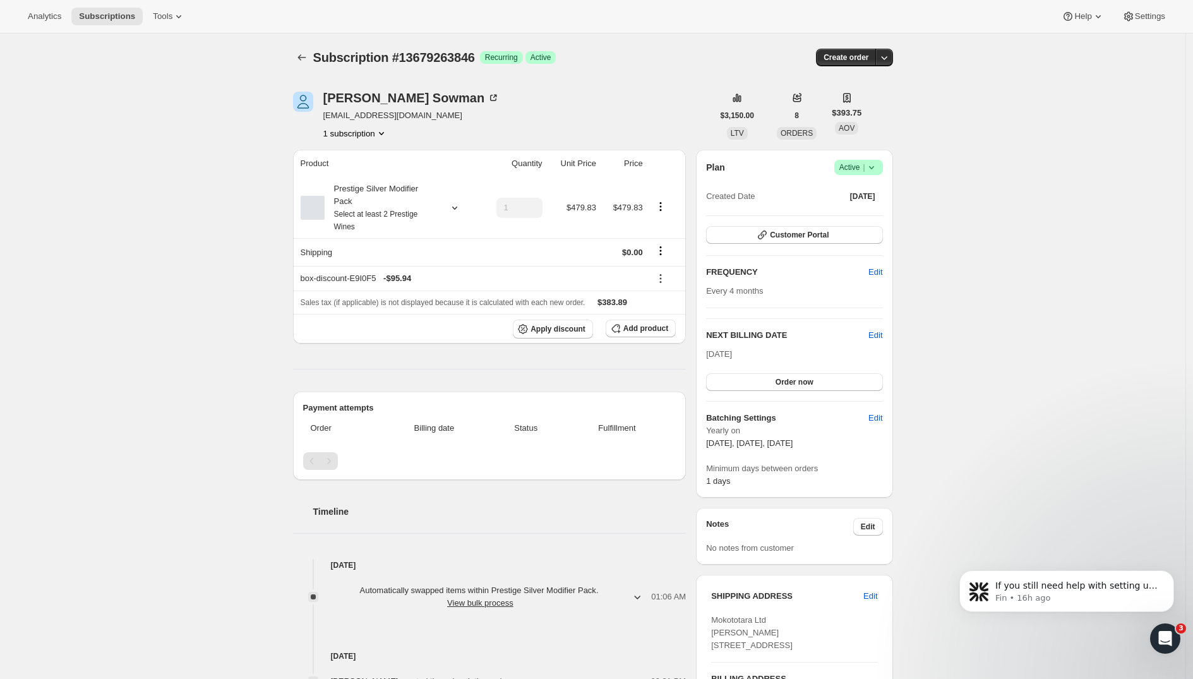
click at [224, 185] on div "Subscription #13679263846. This page is ready Subscription #13679263846 Success…" at bounding box center [592, 510] width 1185 height 955
click at [158, 18] on span "Tools" at bounding box center [163, 16] width 20 height 10
click at [143, 86] on span "Bundles" at bounding box center [161, 86] width 112 height 13
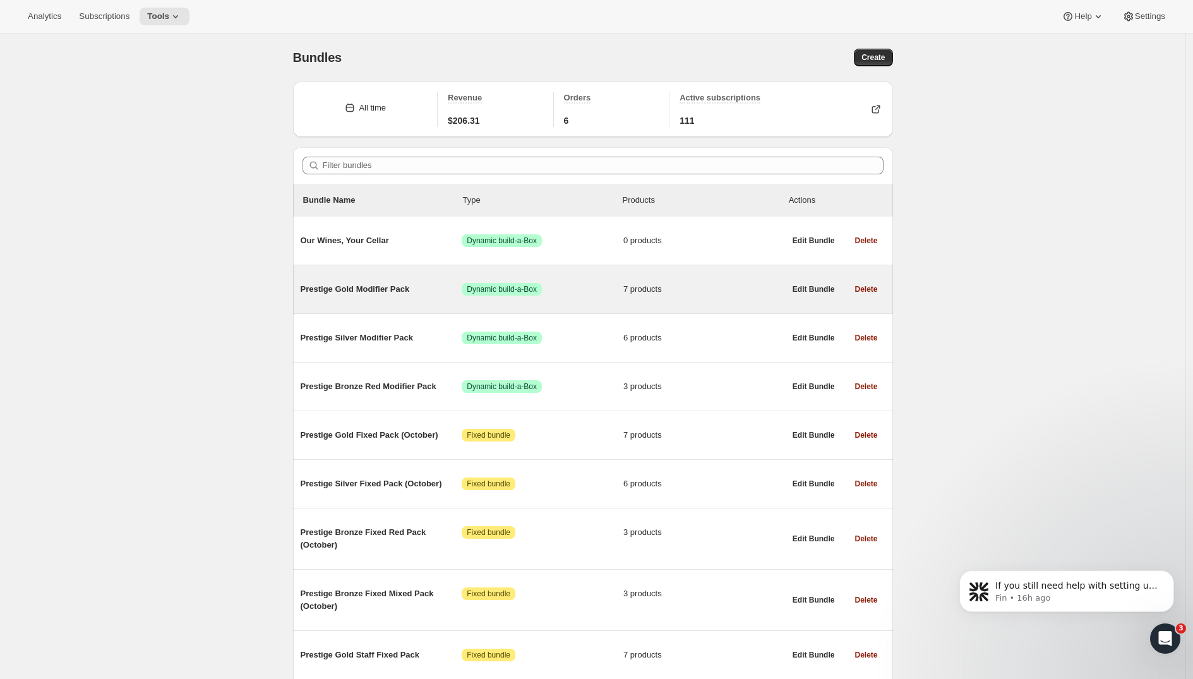
click at [393, 286] on span "Prestige Gold Modifier Pack" at bounding box center [382, 289] width 162 height 13
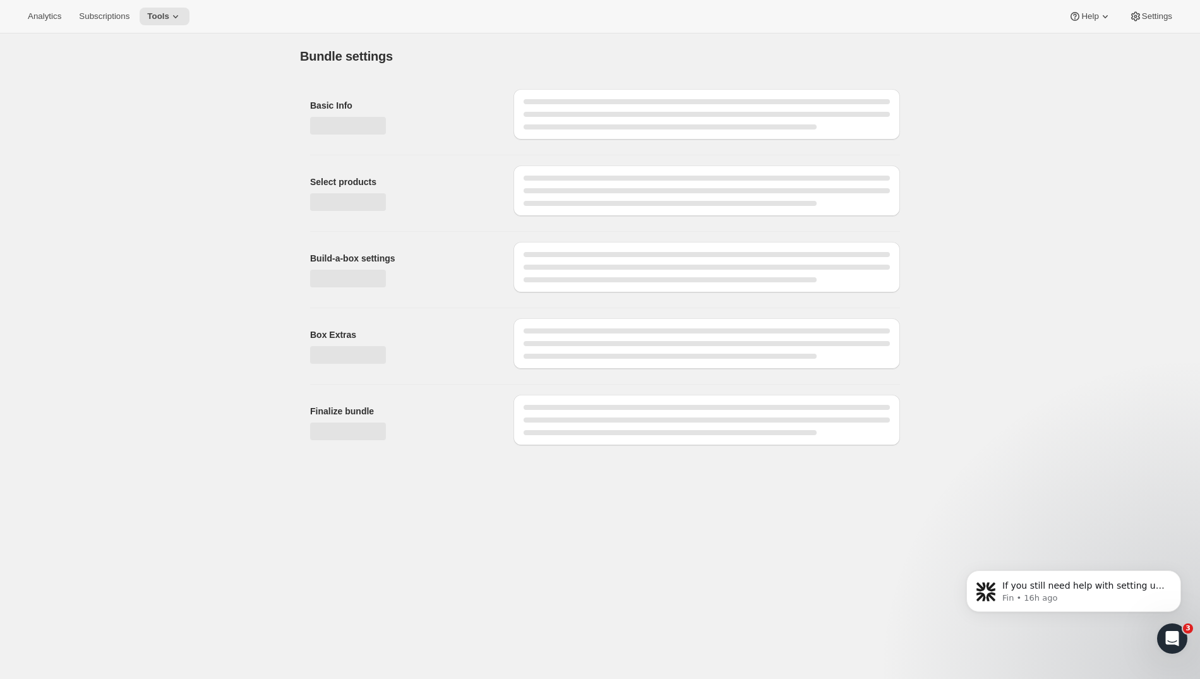
type input "Prestige Gold Modifier Pack"
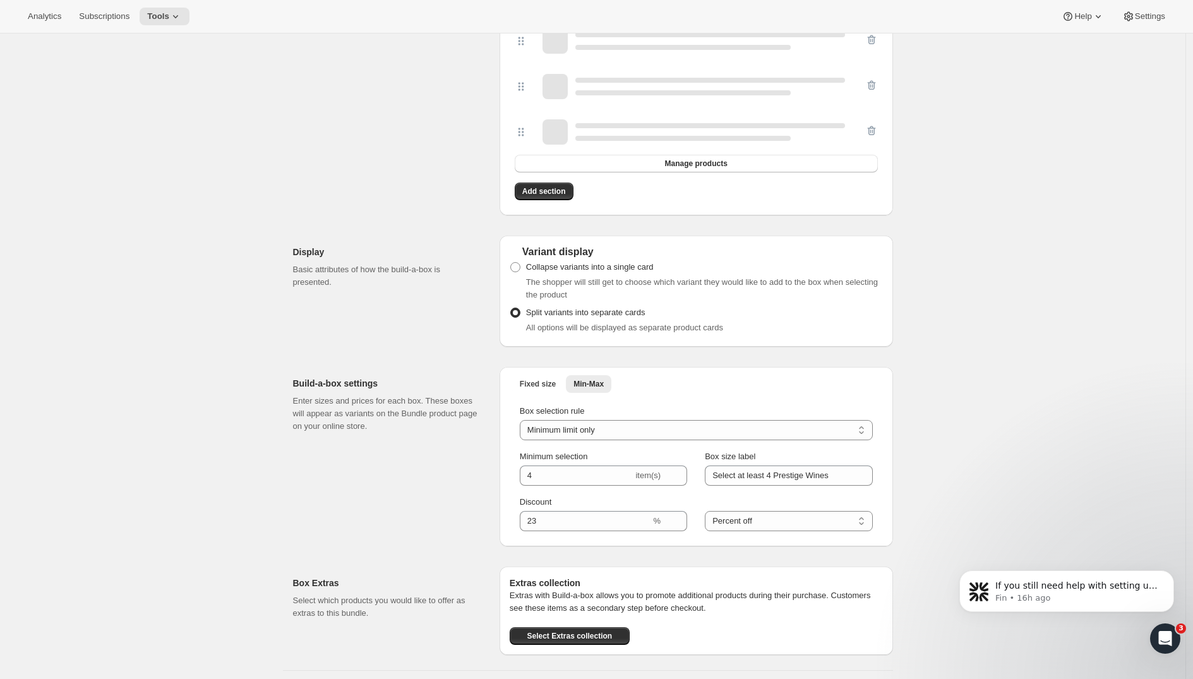
scroll to position [598, 0]
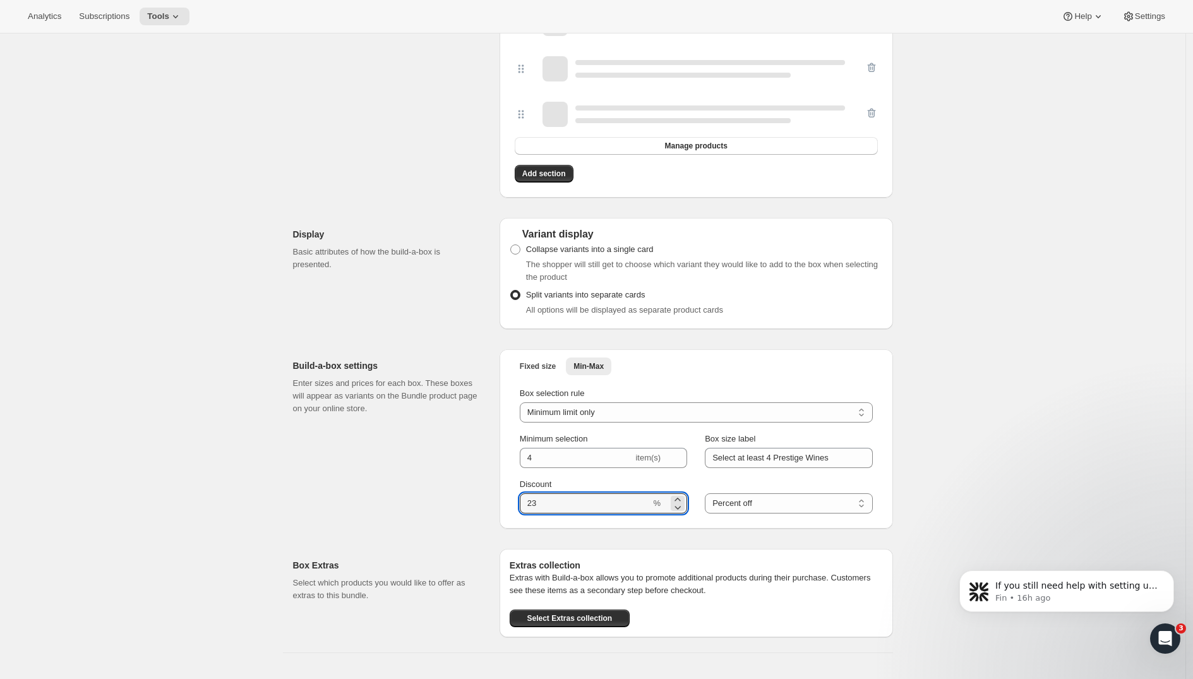
drag, startPoint x: 554, startPoint y: 508, endPoint x: 469, endPoint y: 508, distance: 84.6
click at [469, 508] on div "Build-a-box settings Enter sizes and prices for each box. These boxes will appe…" at bounding box center [593, 433] width 600 height 189
type input "2"
type input "0"
type input "20"
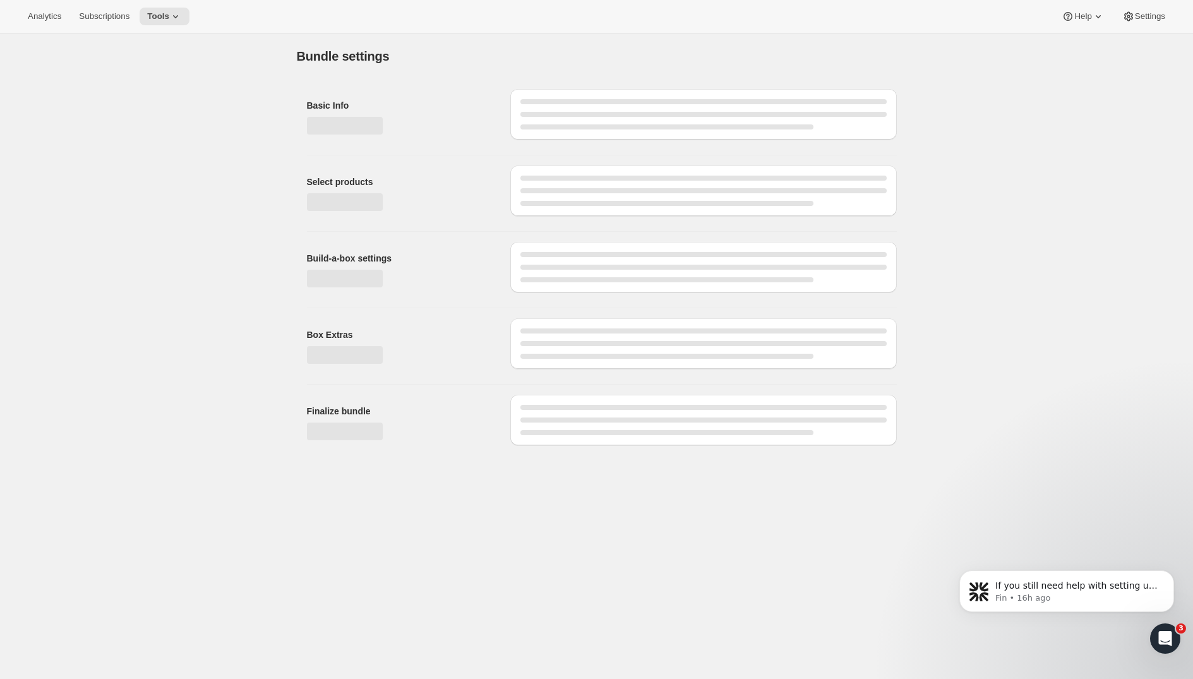
scroll to position [0, 0]
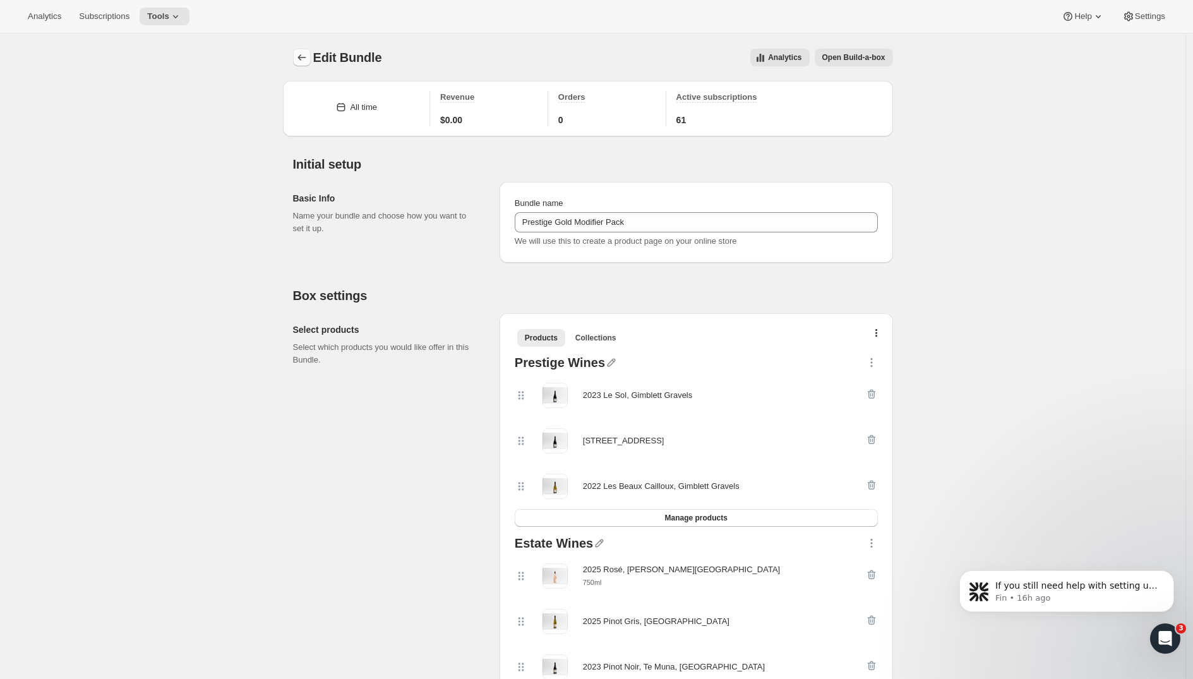
click at [304, 61] on icon "Bundles" at bounding box center [302, 57] width 13 height 13
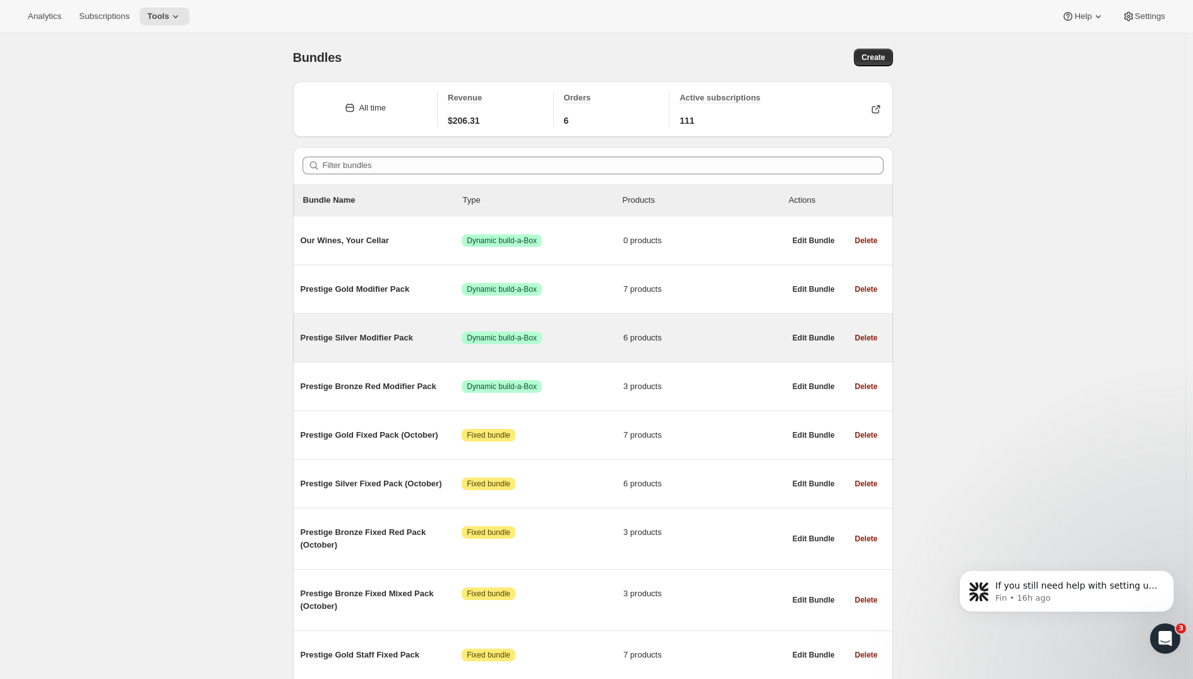
click at [388, 337] on span "Prestige Silver Modifier Pack" at bounding box center [382, 338] width 162 height 13
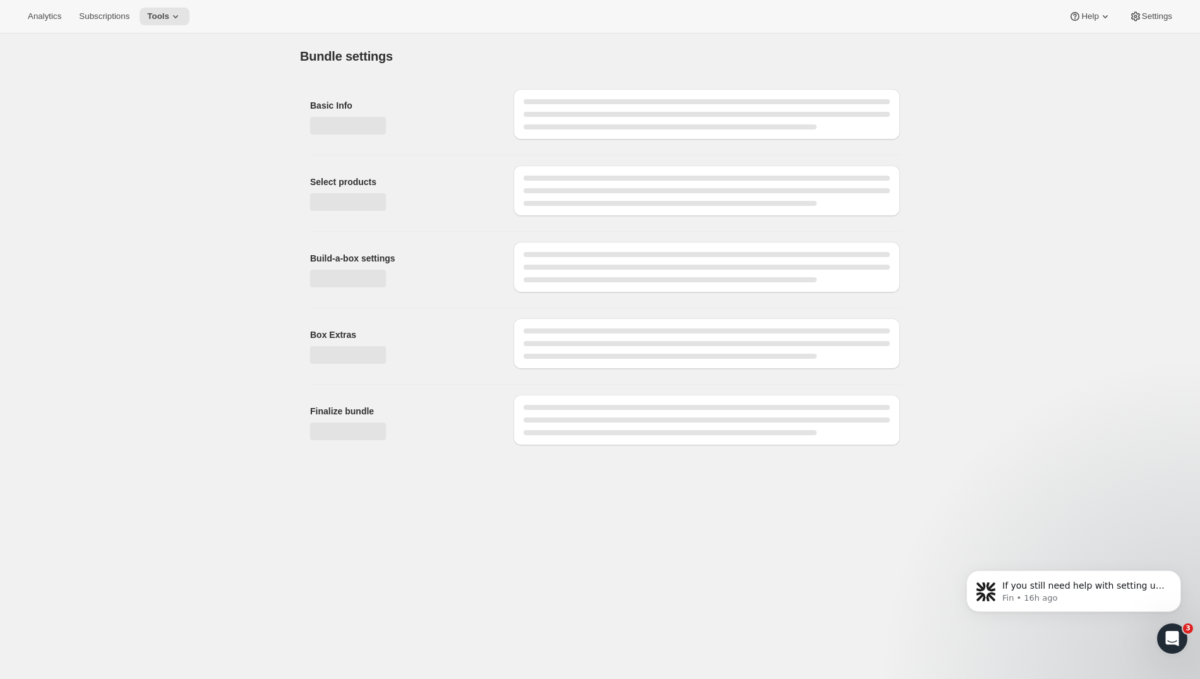
type input "Prestige Silver Modifier Pack"
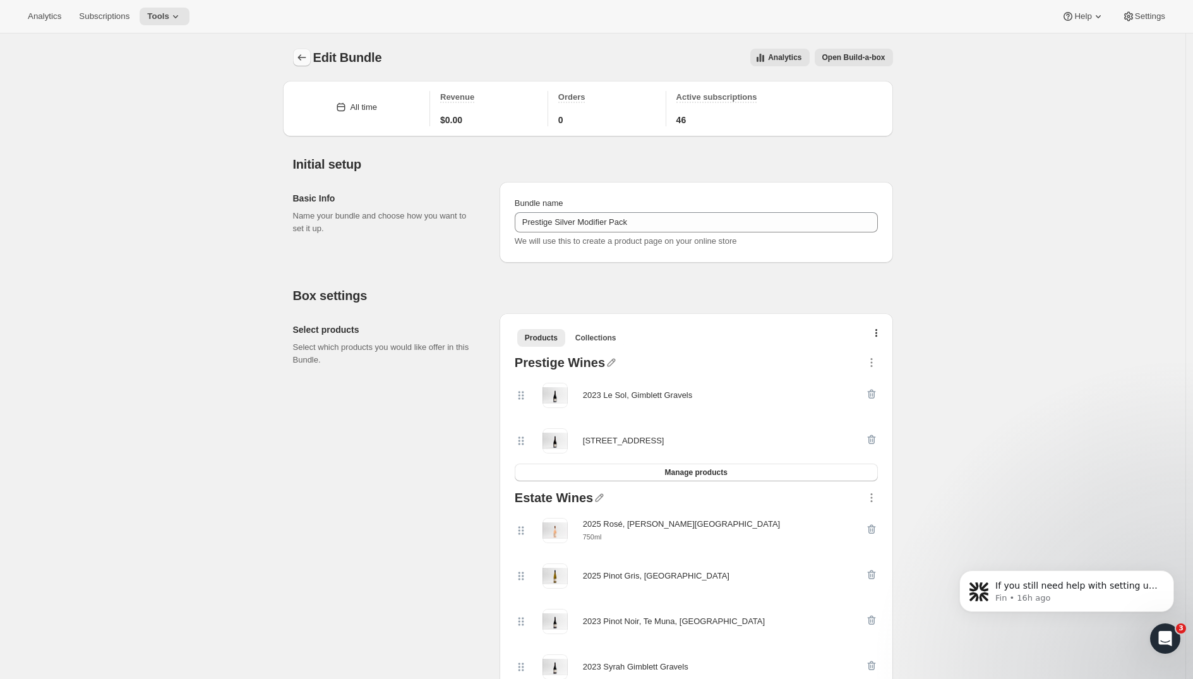
click at [301, 54] on icon "Bundles" at bounding box center [302, 57] width 13 height 13
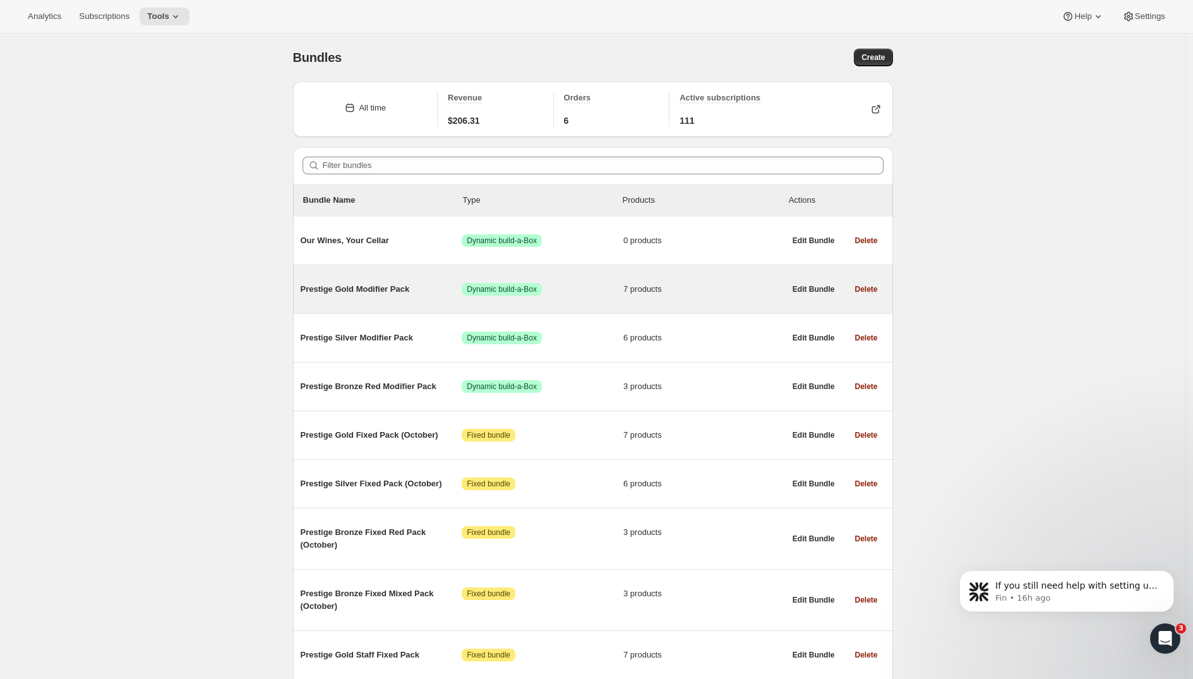
click at [402, 300] on div "Prestige Gold Modifier Pack Success Dynamic build-a-Box 7 products" at bounding box center [543, 289] width 484 height 33
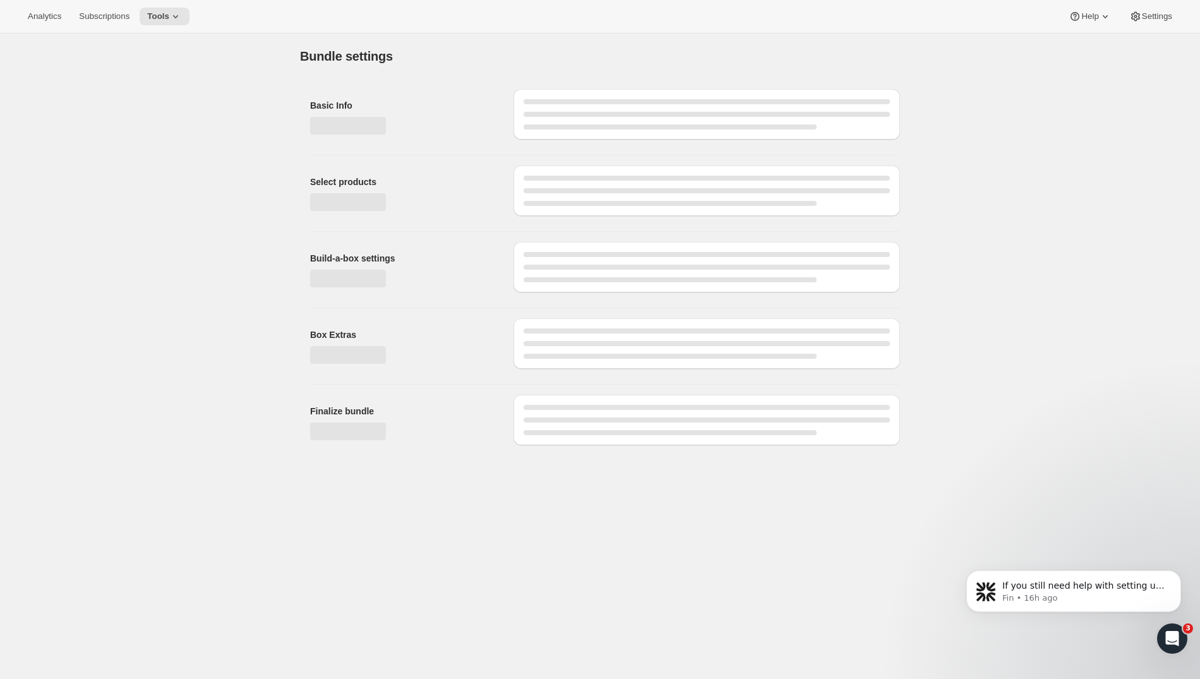
type input "Prestige Gold Modifier Pack"
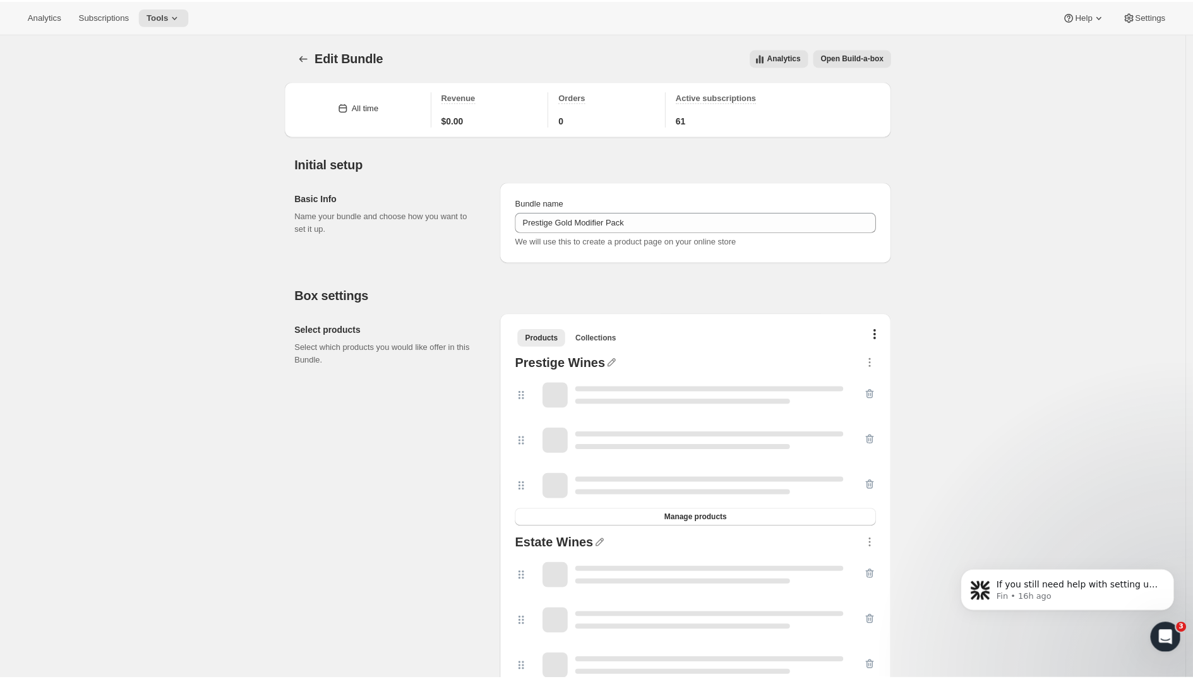
scroll to position [618, 0]
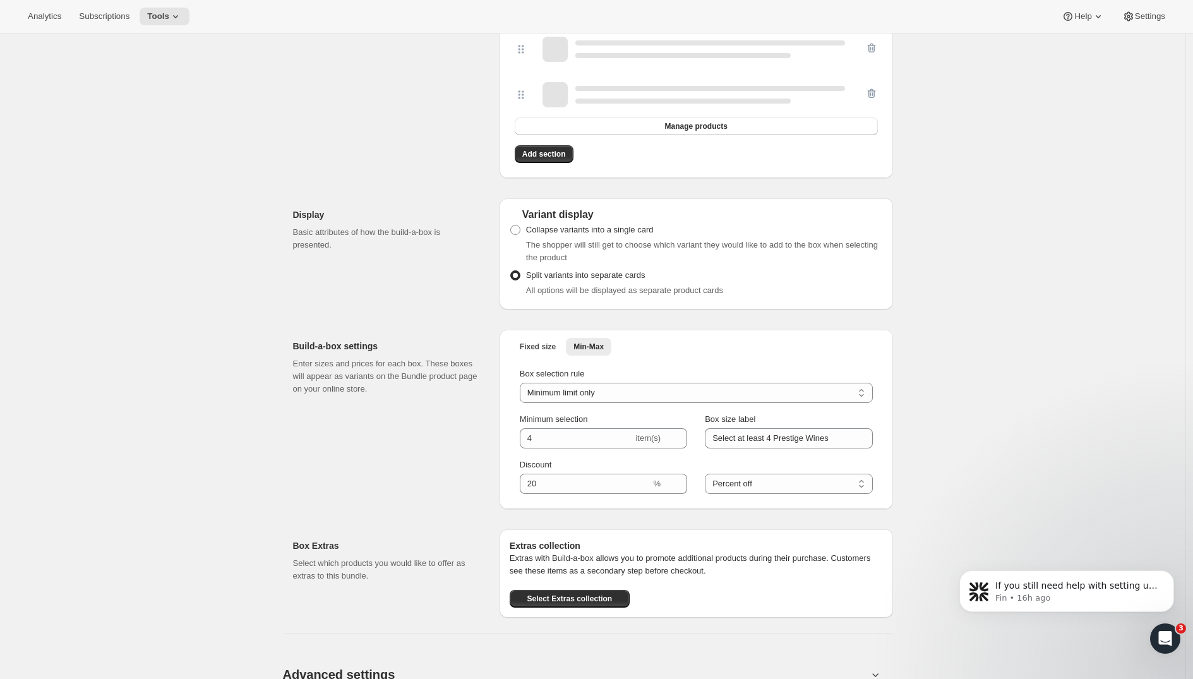
click at [566, 472] on div "Discount %" at bounding box center [603, 475] width 167 height 35
click at [560, 480] on input "Discount" at bounding box center [585, 484] width 131 height 20
type input "23"
